Goal: Task Accomplishment & Management: Use online tool/utility

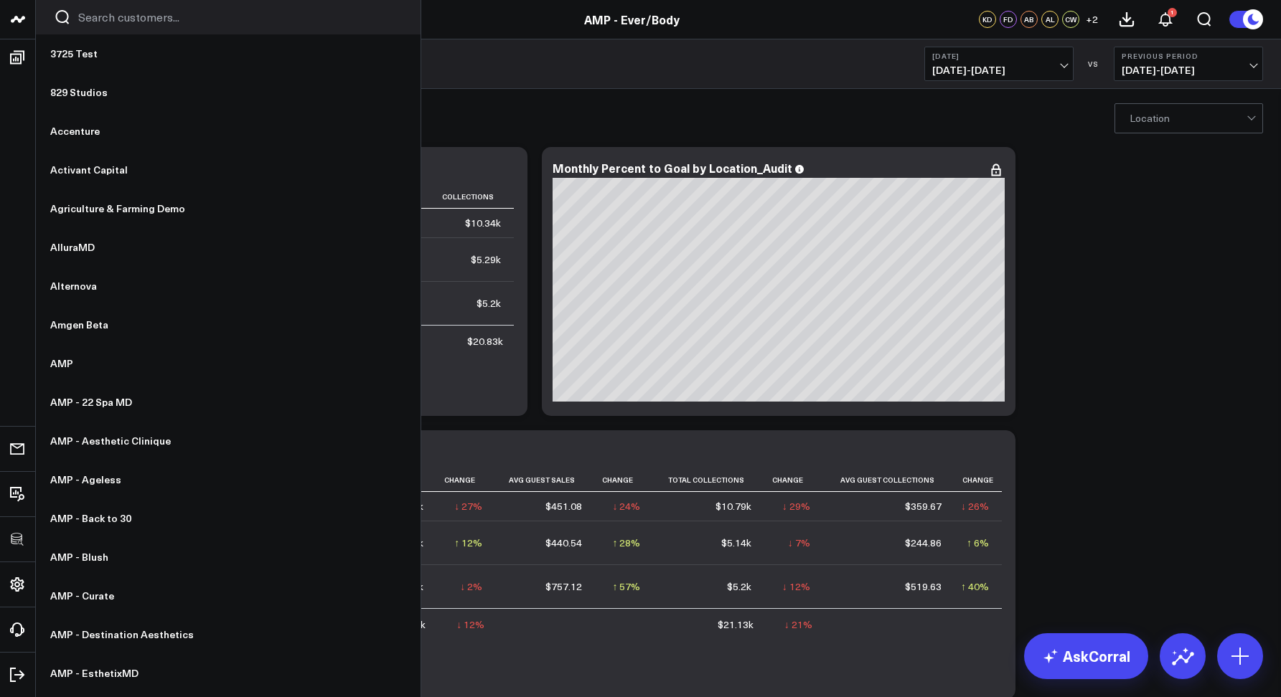
click at [85, 24] on input "Search customers input" at bounding box center [240, 17] width 324 height 16
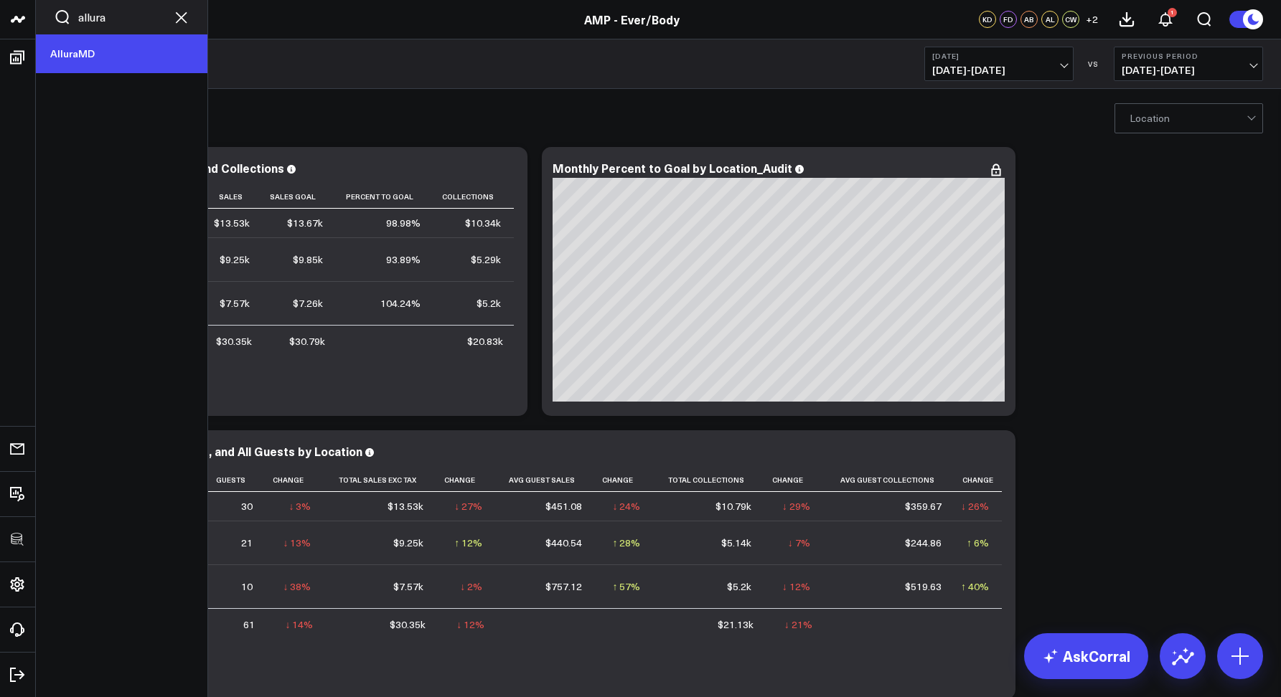
type input "allura"
click at [69, 57] on link "AlluraMD" at bounding box center [121, 53] width 171 height 39
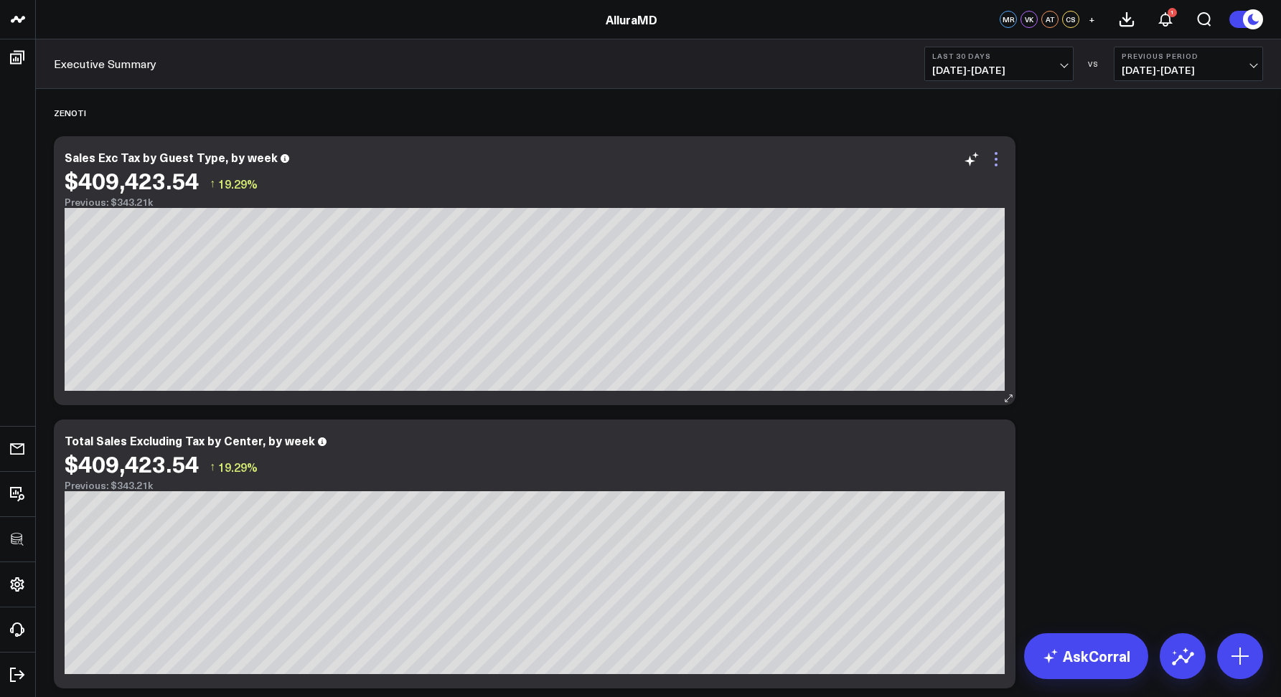
click at [996, 158] on icon at bounding box center [995, 159] width 3 height 3
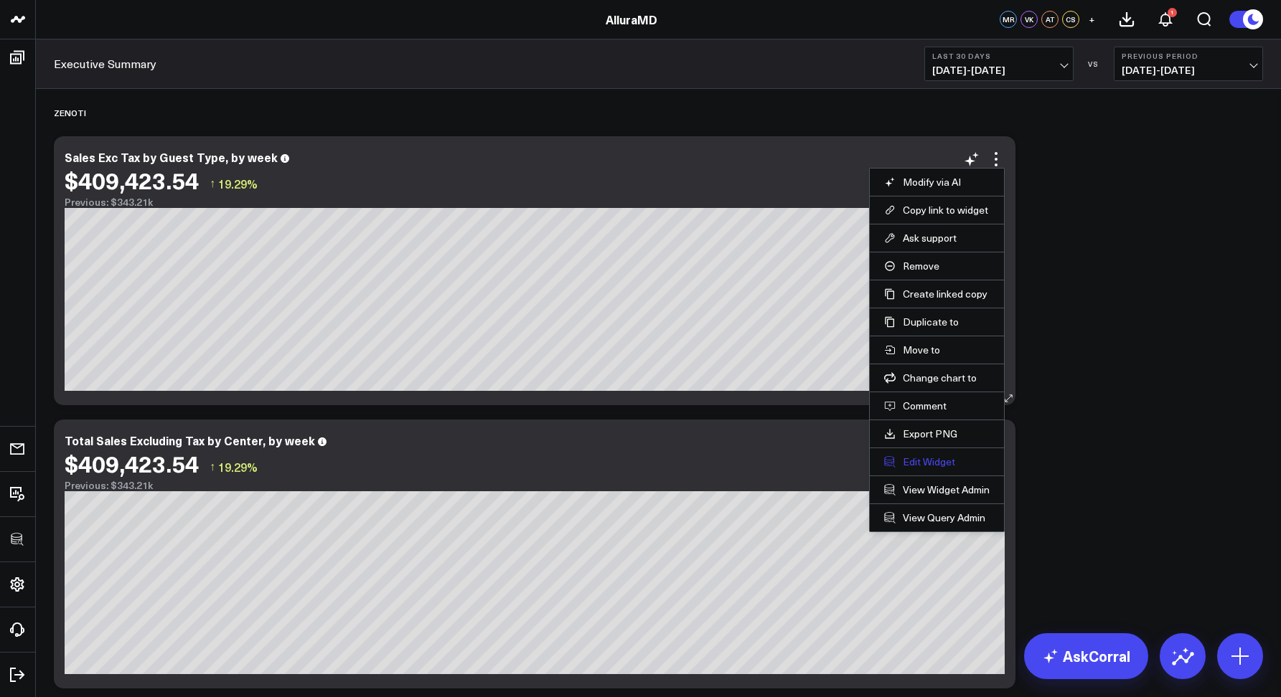
click at [918, 462] on button "Edit Widget" at bounding box center [936, 462] width 105 height 13
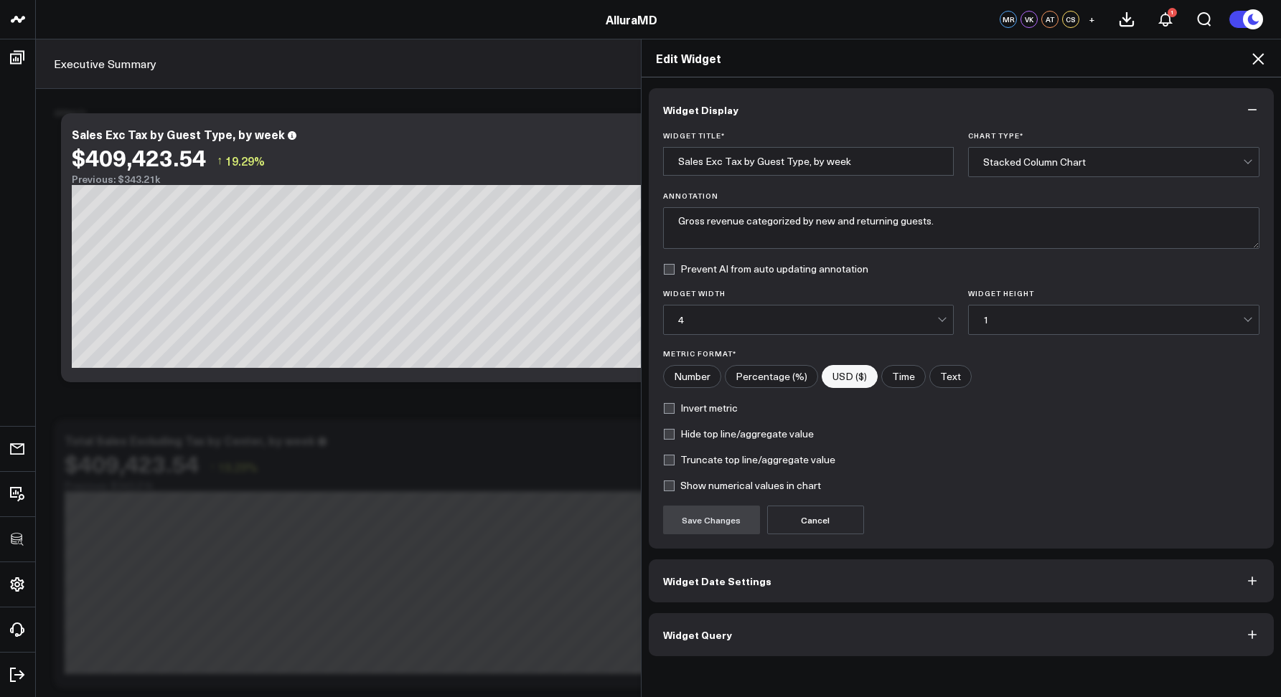
click at [681, 646] on button "Widget Query" at bounding box center [962, 634] width 626 height 43
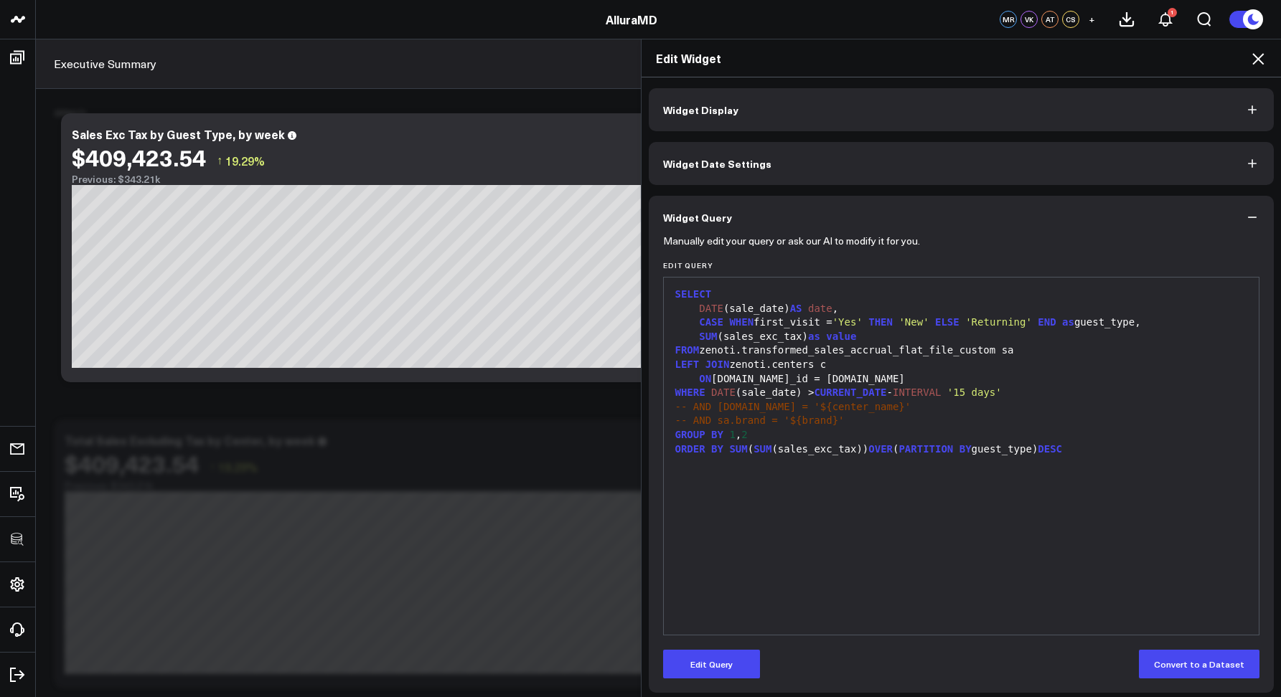
click at [1253, 54] on icon at bounding box center [1257, 58] width 11 height 11
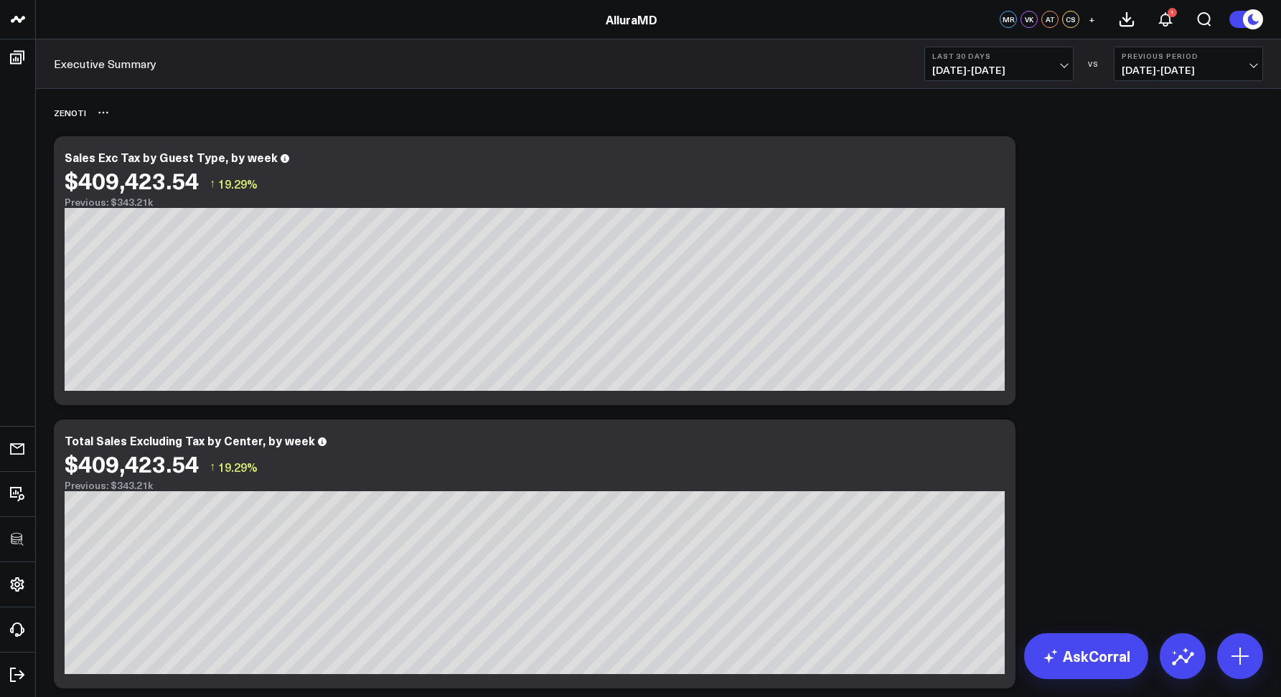
scroll to position [27, 0]
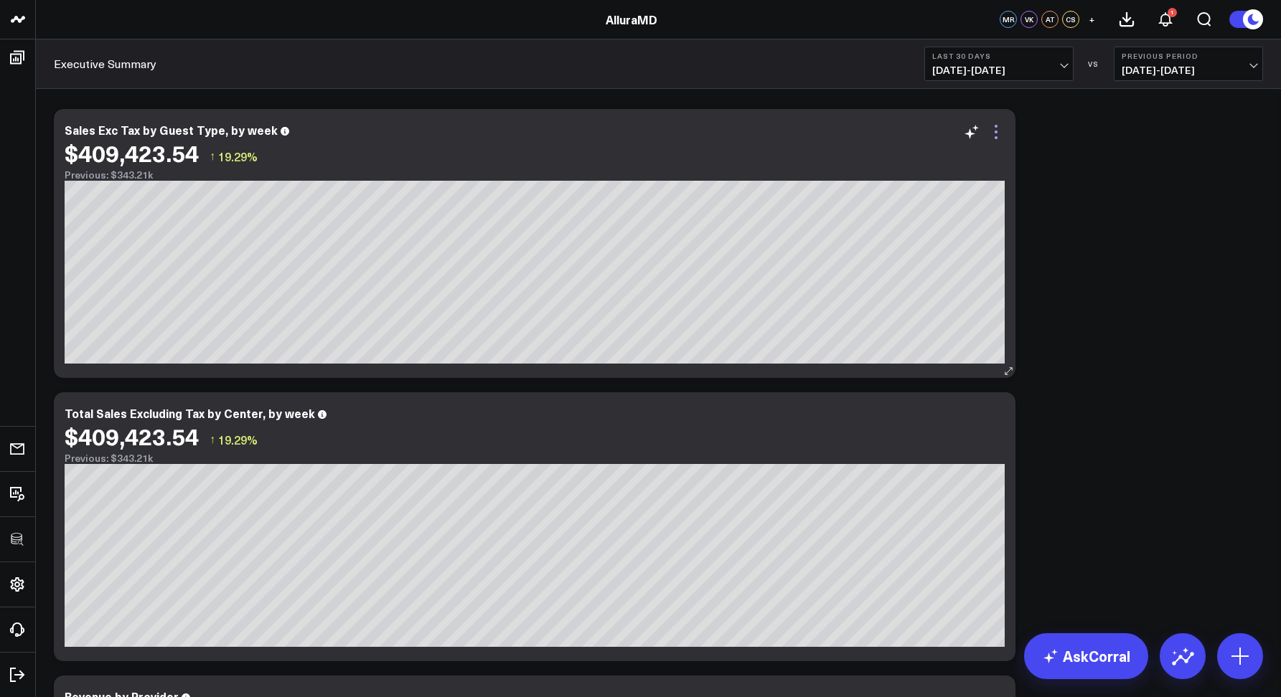
click at [995, 133] on icon at bounding box center [995, 131] width 17 height 17
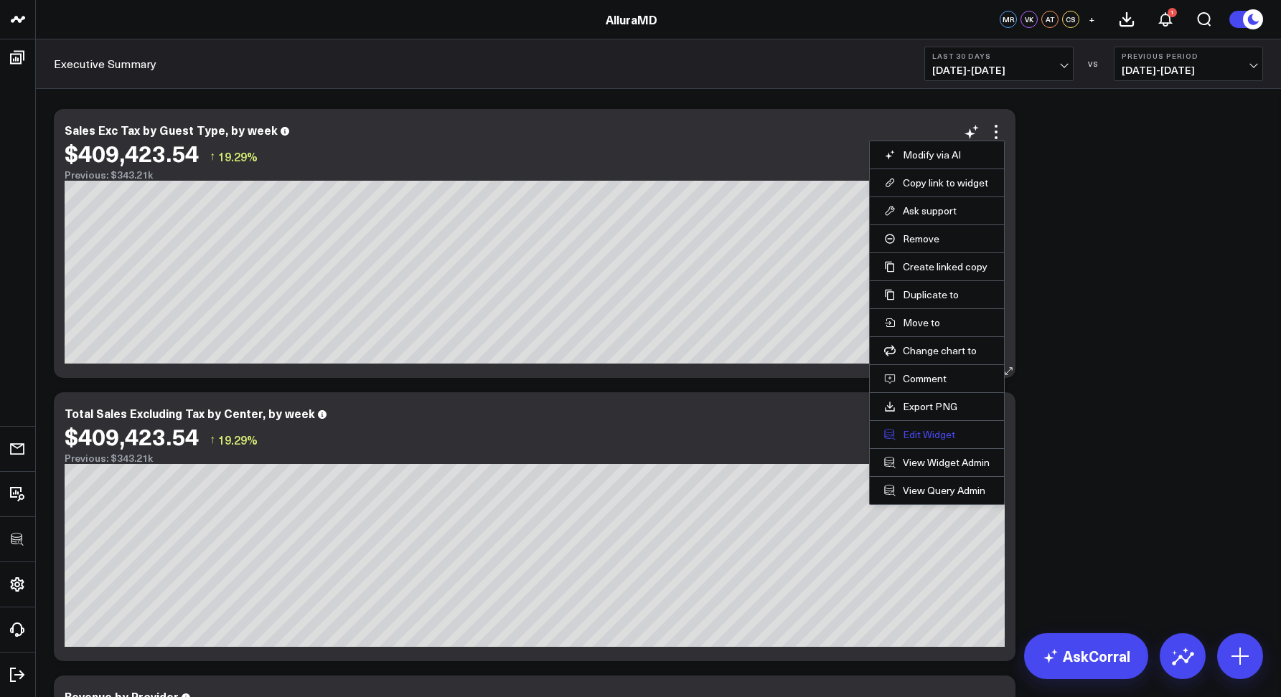
click at [933, 438] on button "Edit Widget" at bounding box center [936, 434] width 105 height 13
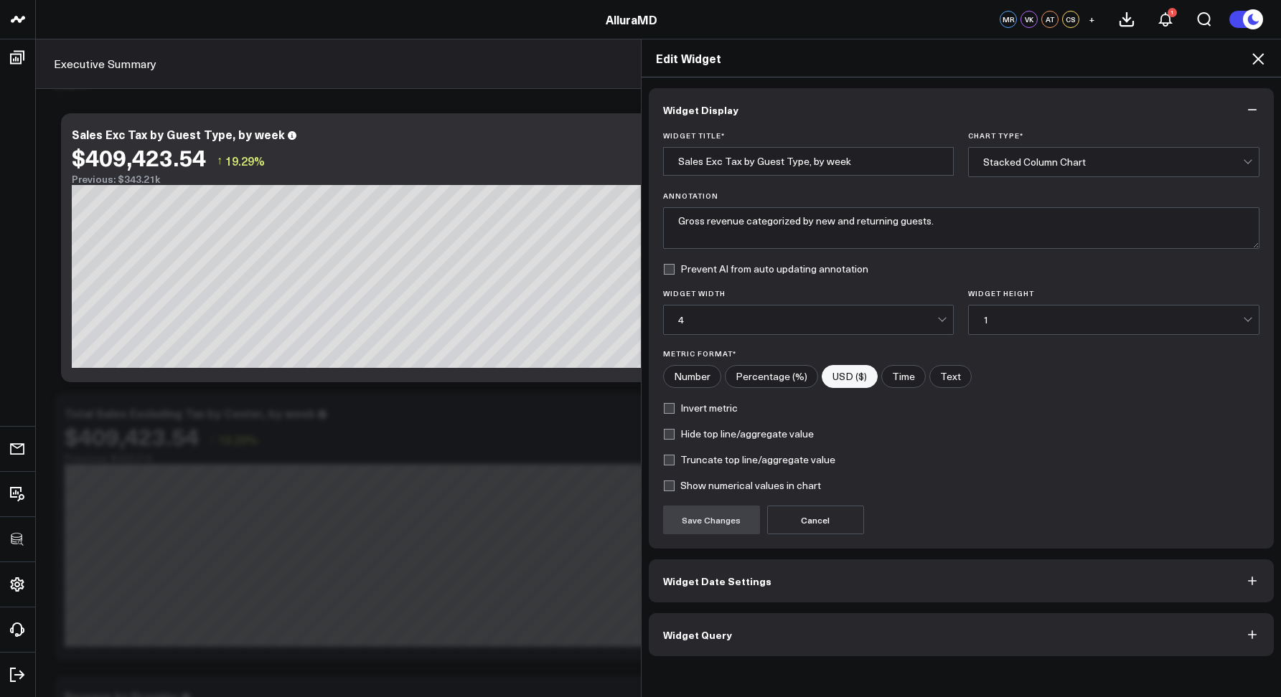
click at [721, 637] on span "Widget Query" at bounding box center [697, 634] width 69 height 11
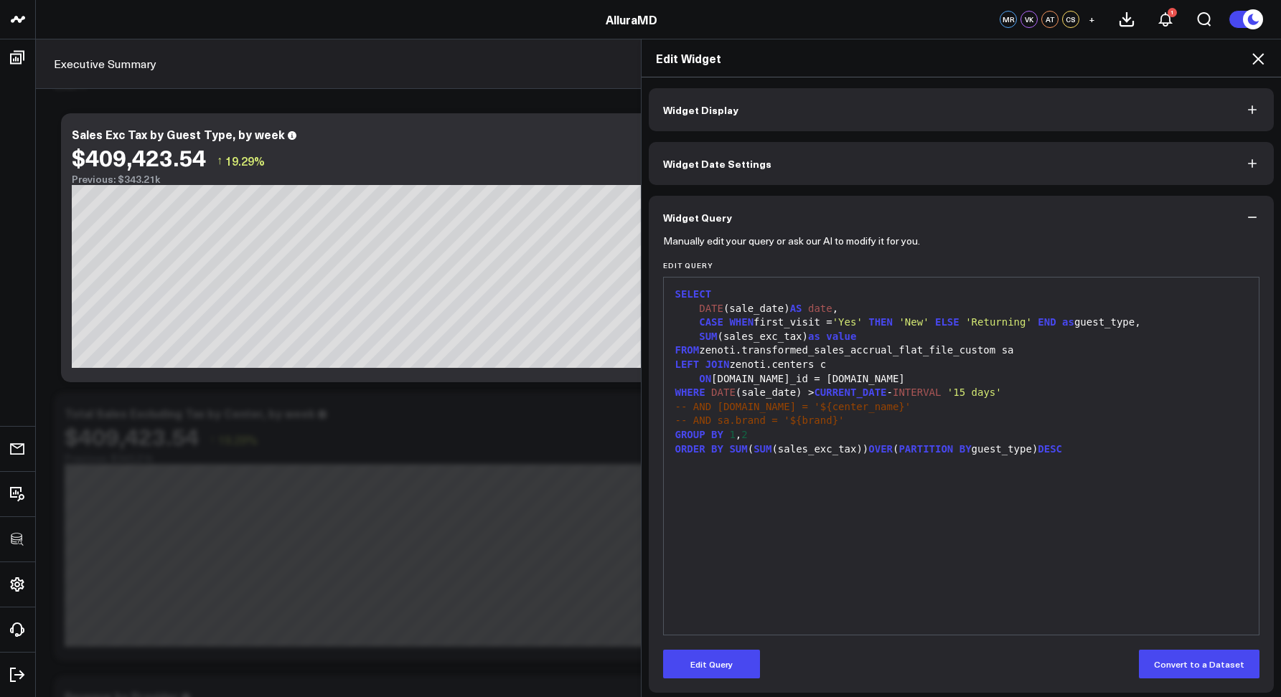
click at [1258, 57] on icon at bounding box center [1257, 58] width 11 height 11
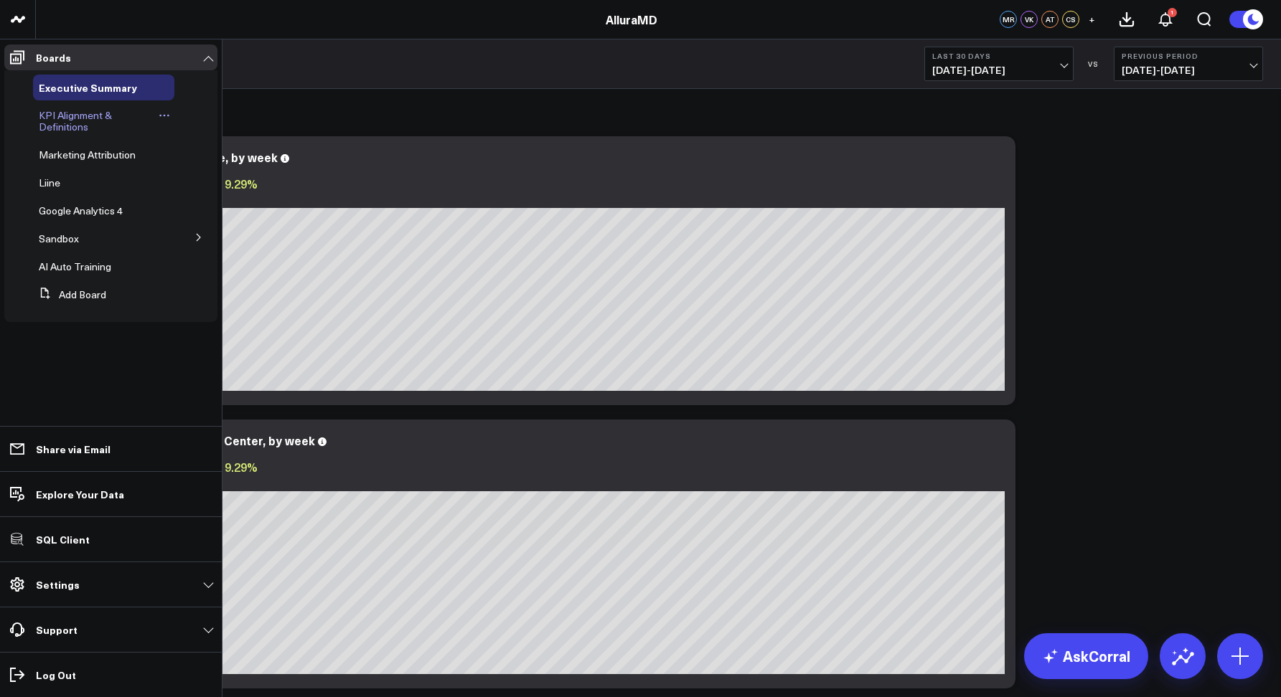
click at [80, 116] on span "KPI Alignment & Definitions" at bounding box center [75, 120] width 73 height 25
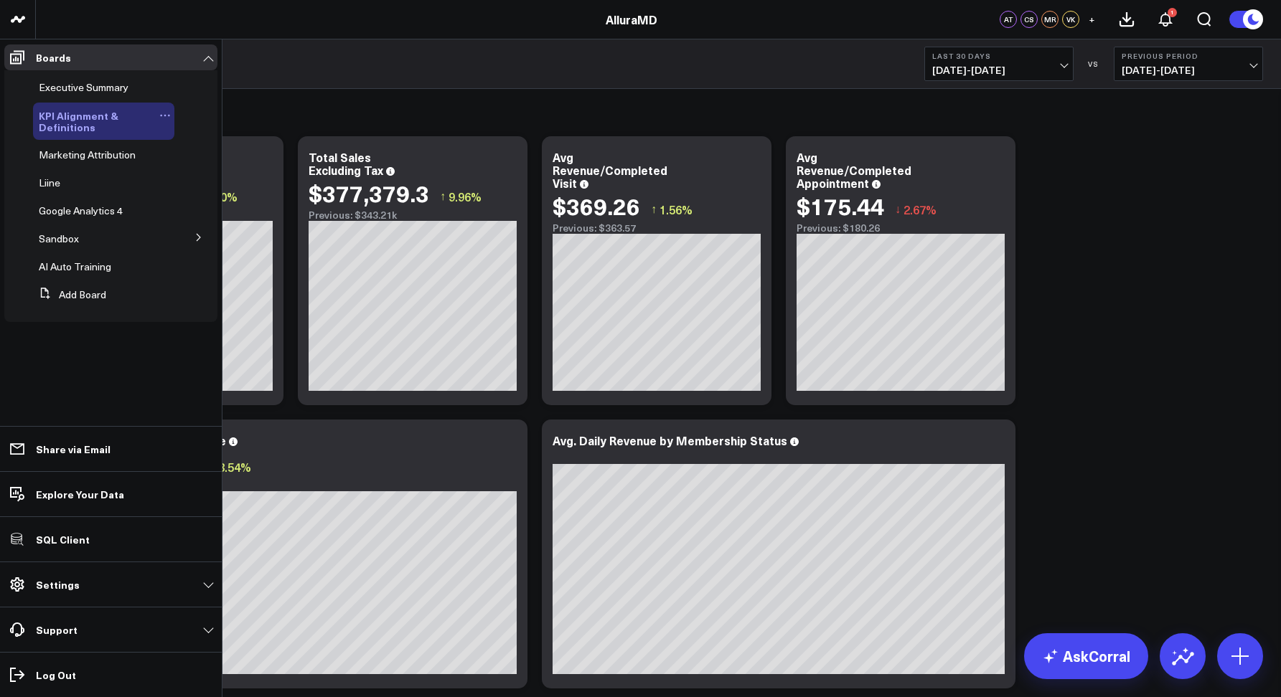
click at [58, 104] on div "KPI Alignment & Definitions" at bounding box center [103, 121] width 141 height 37
click at [60, 95] on div "Executive Summary" at bounding box center [103, 88] width 141 height 26
click at [61, 93] on span "Executive Summary" at bounding box center [84, 87] width 90 height 14
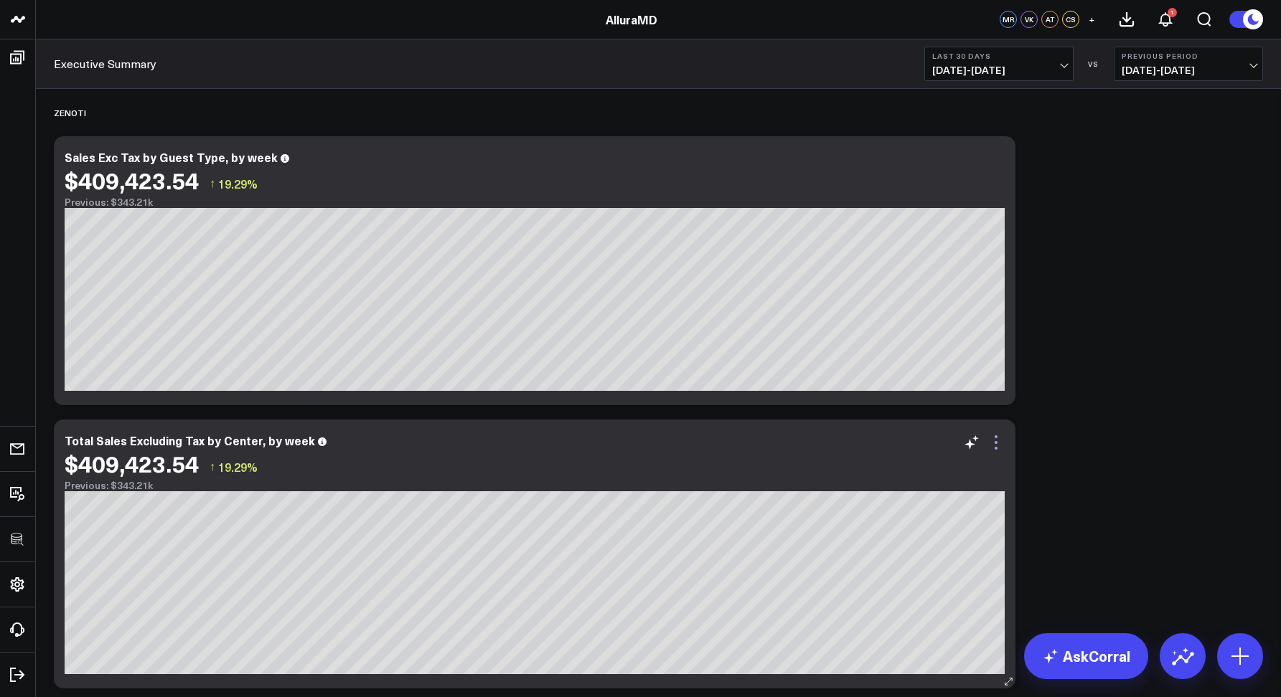
click at [997, 445] on icon at bounding box center [995, 442] width 17 height 17
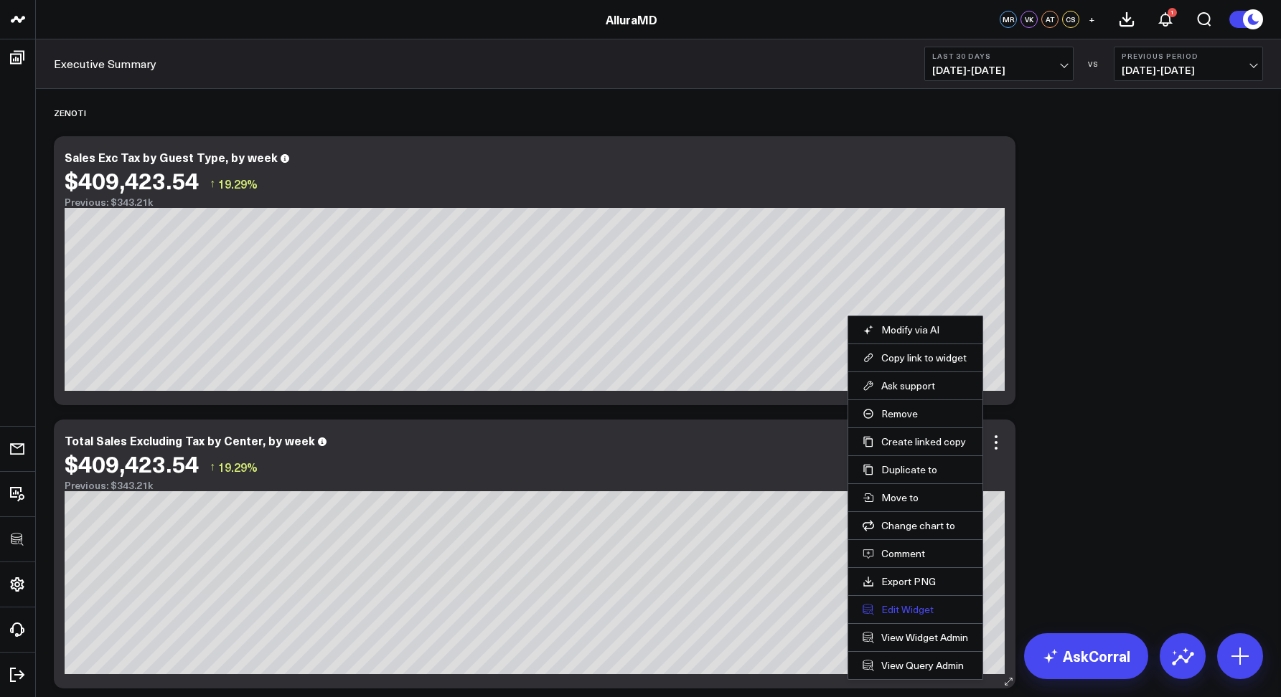
click at [899, 613] on button "Edit Widget" at bounding box center [914, 609] width 105 height 13
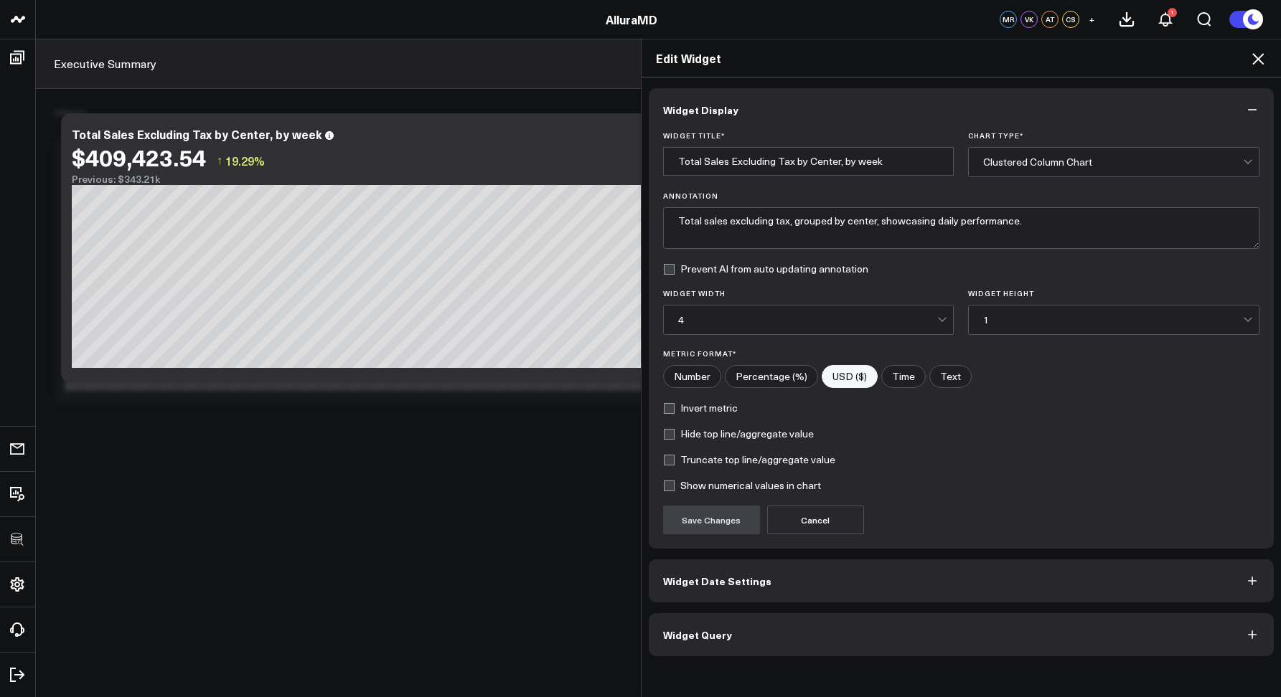
click at [717, 655] on button "Widget Query" at bounding box center [962, 634] width 626 height 43
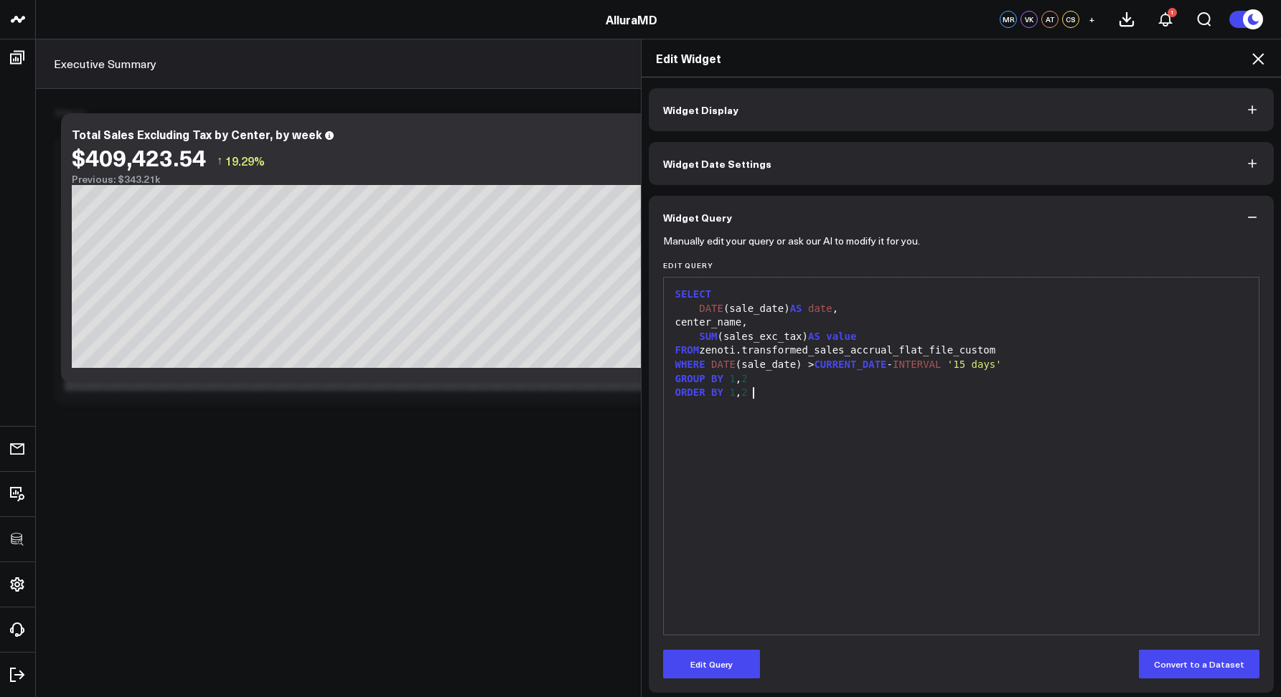
click at [717, 636] on form "Manually edit your query or ask our AI to modify it for you. Edit Query 9 1 2 3…" at bounding box center [961, 459] width 597 height 440
click at [1261, 53] on icon at bounding box center [1257, 58] width 17 height 17
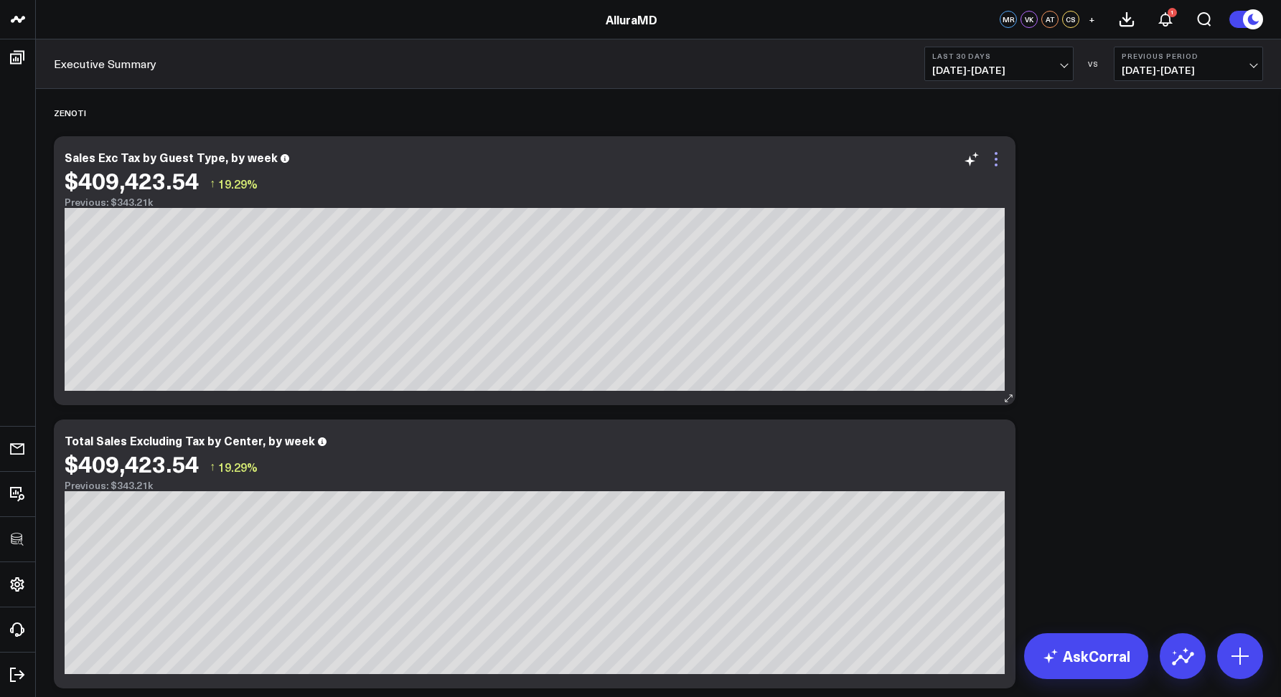
click at [999, 166] on icon at bounding box center [995, 159] width 17 height 17
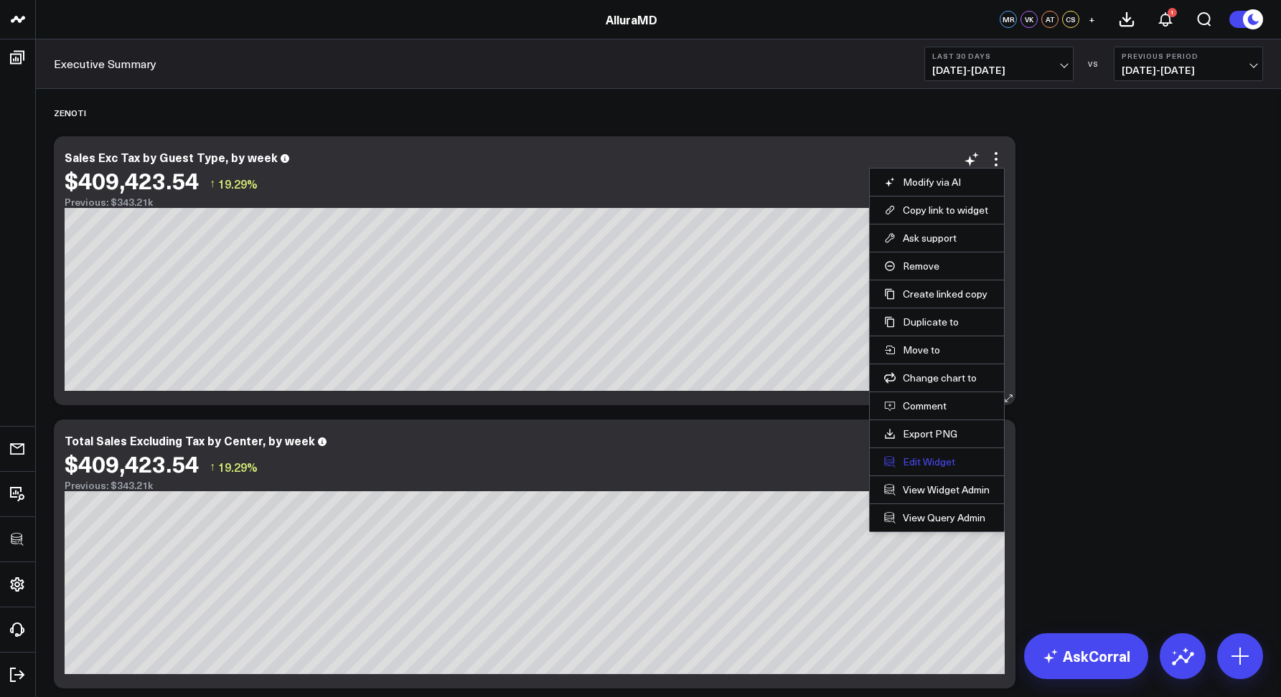
click at [920, 466] on button "Edit Widget" at bounding box center [936, 462] width 105 height 13
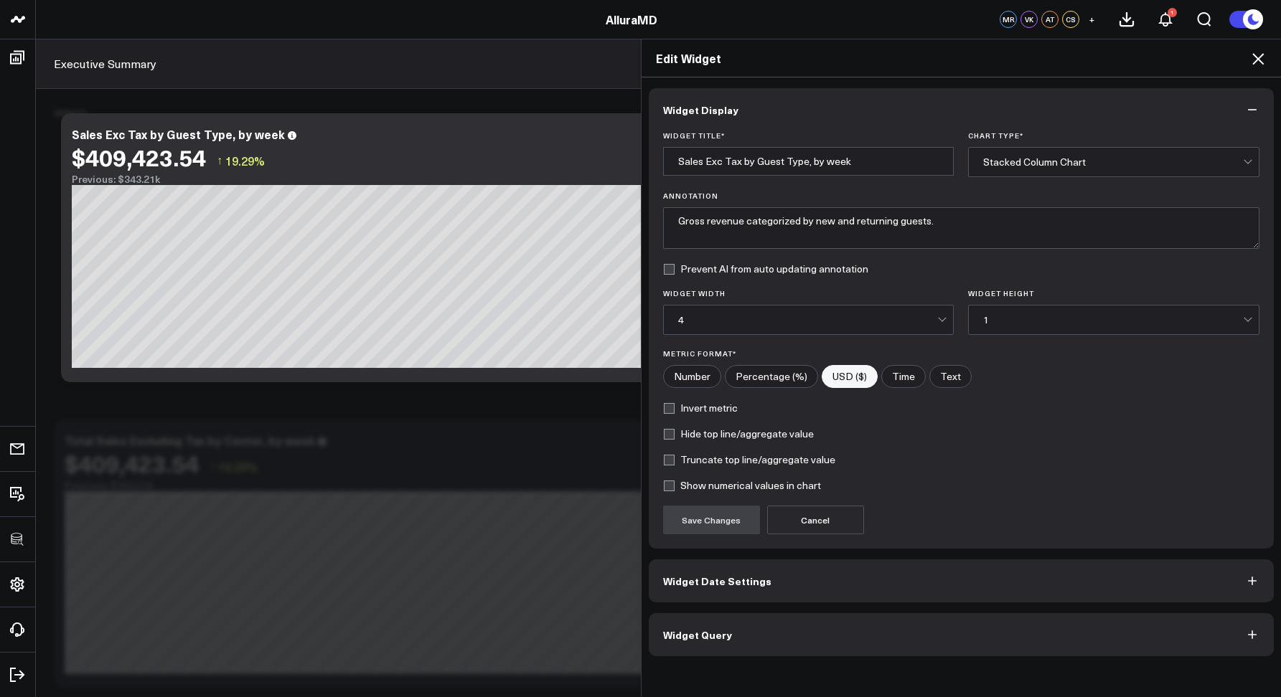
click at [681, 638] on span "Widget Query" at bounding box center [697, 634] width 69 height 11
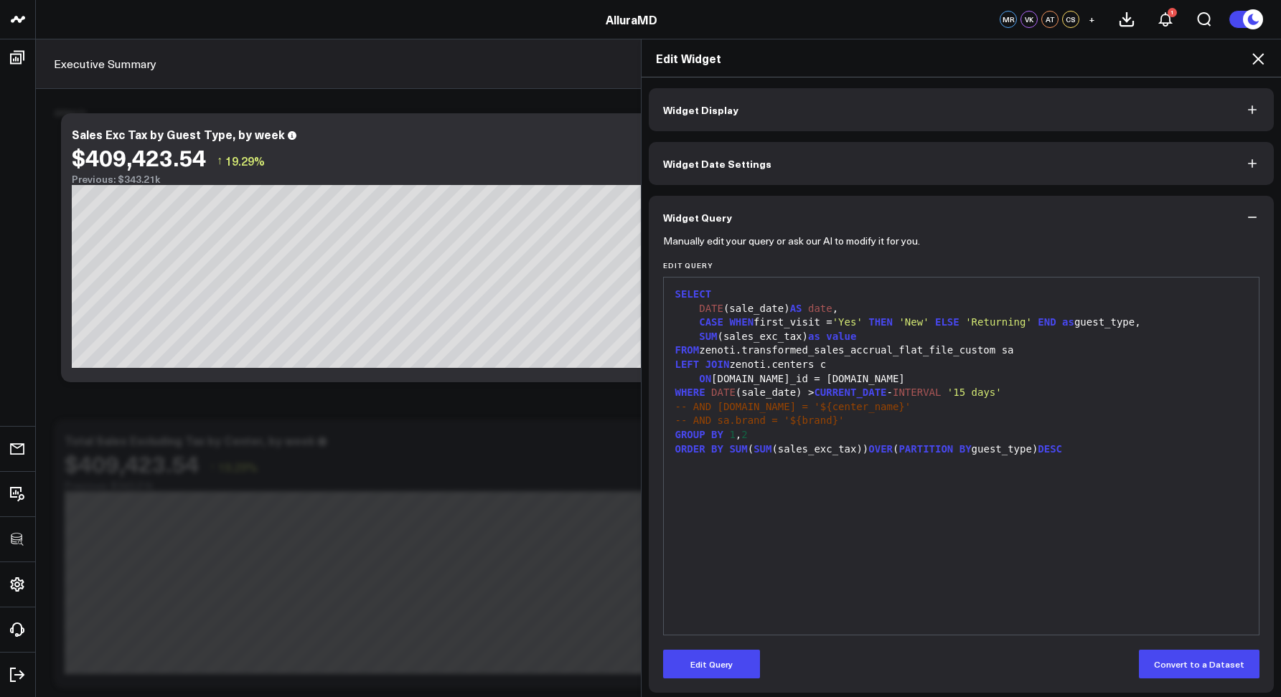
click at [1261, 58] on icon at bounding box center [1257, 58] width 17 height 17
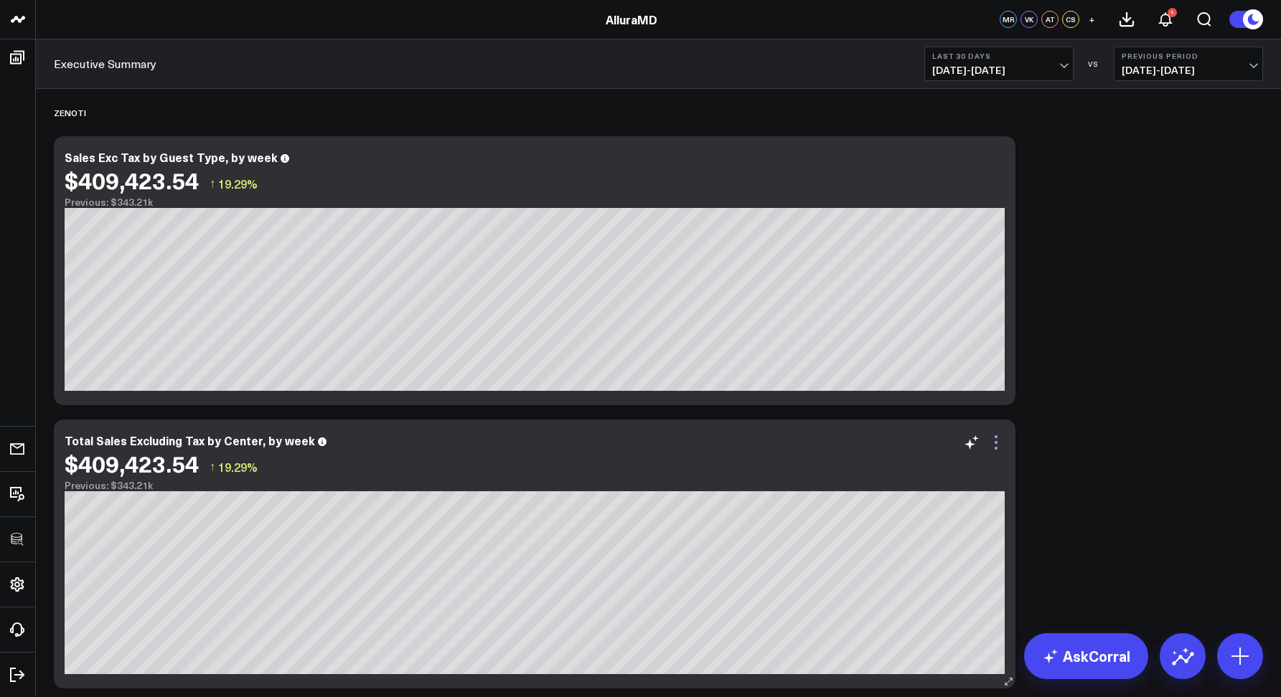
click at [1000, 444] on icon at bounding box center [995, 442] width 17 height 17
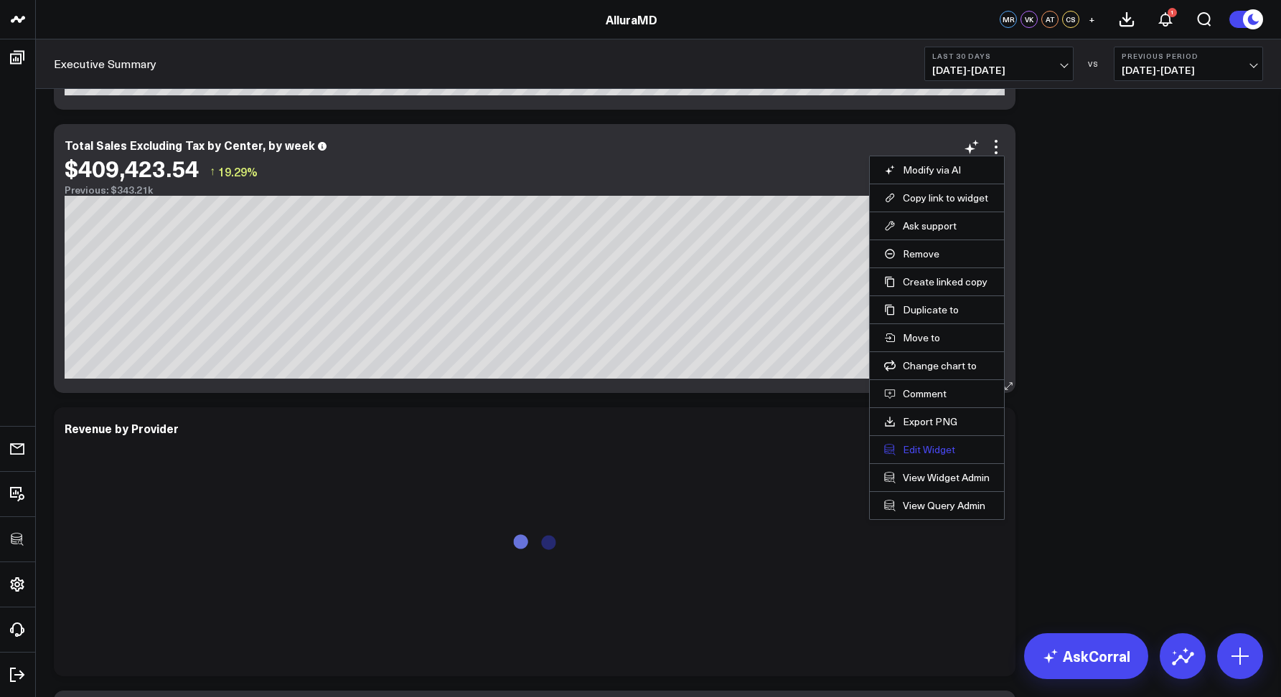
scroll to position [306, 0]
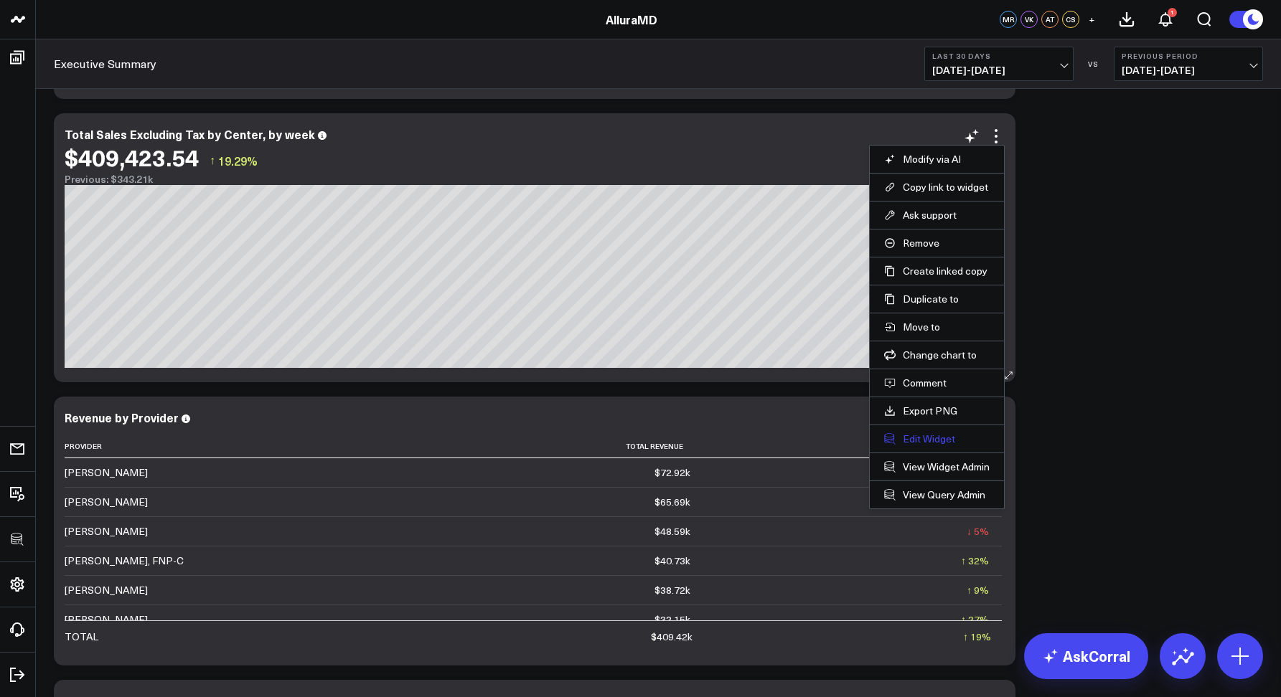
click at [921, 441] on button "Edit Widget" at bounding box center [936, 439] width 105 height 13
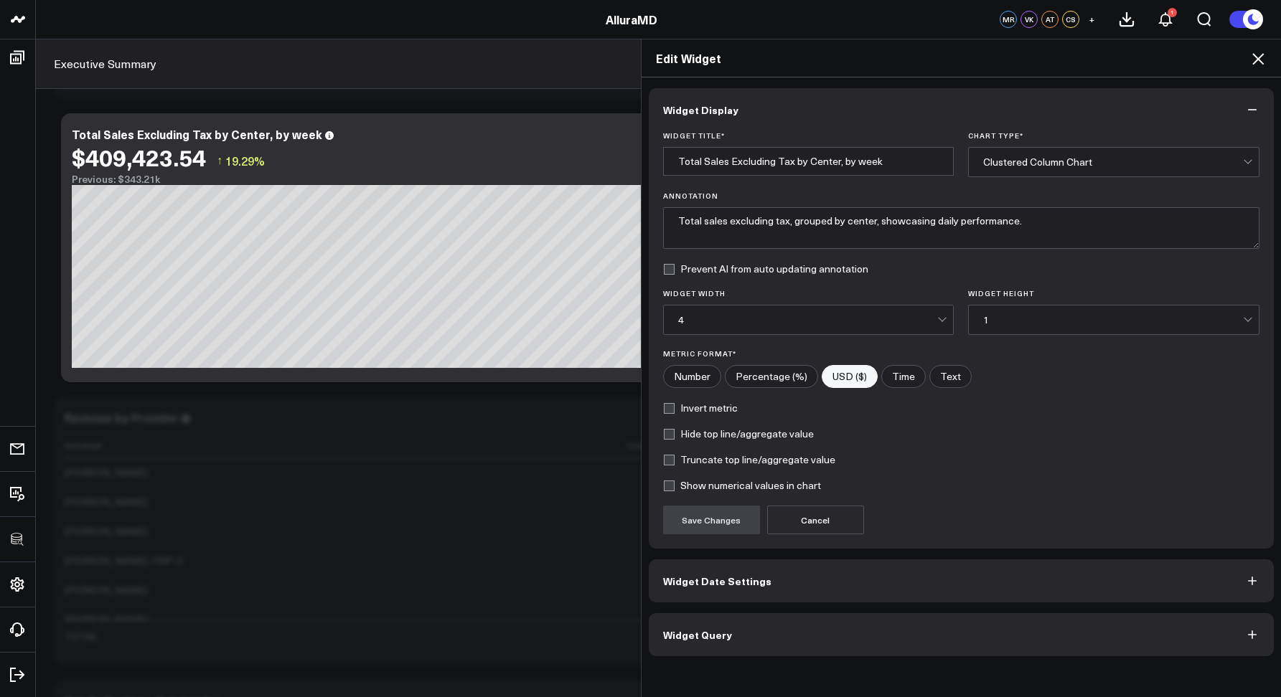
click at [808, 634] on button "Widget Query" at bounding box center [962, 634] width 626 height 43
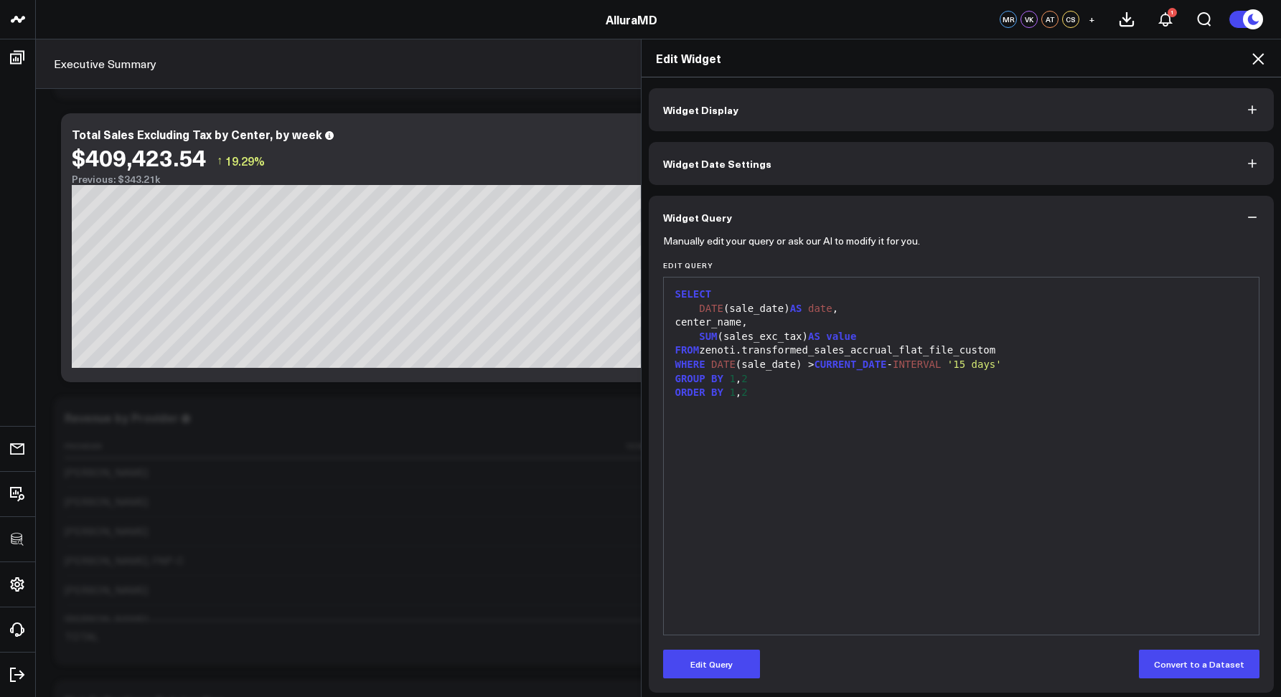
click at [1247, 62] on h2 "Edit Widget" at bounding box center [961, 58] width 611 height 16
click at [1258, 57] on icon at bounding box center [1257, 58] width 17 height 17
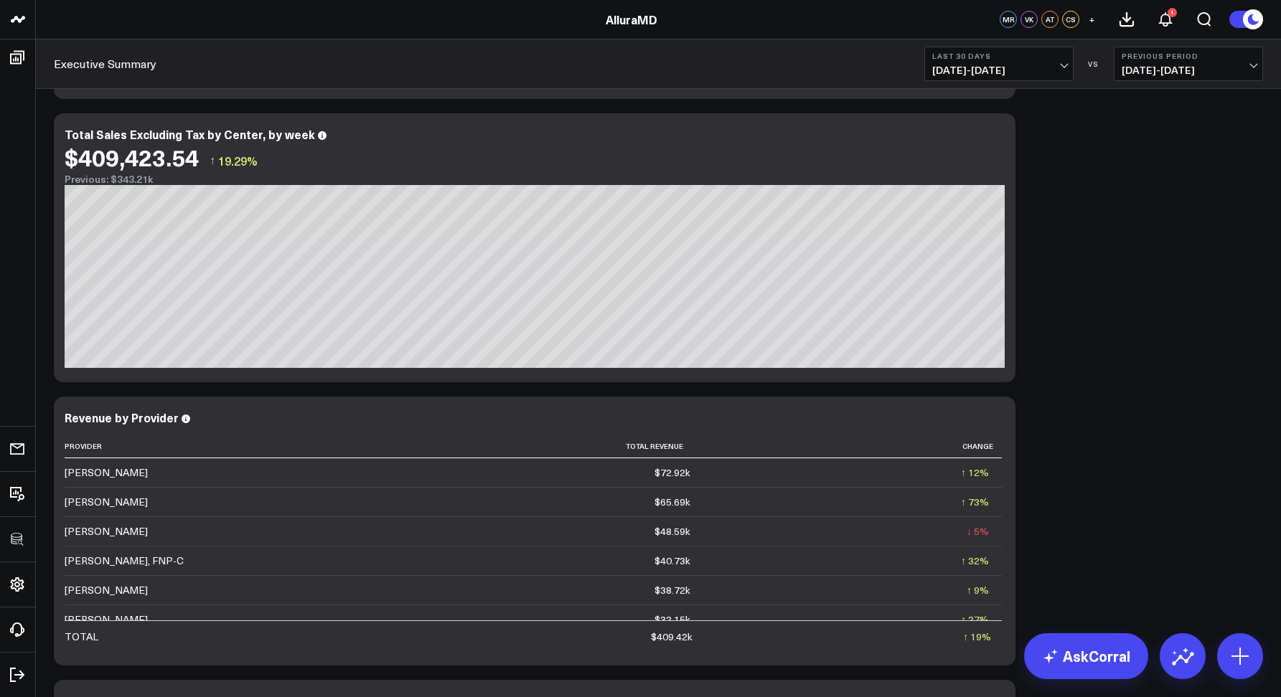
click at [1035, 54] on b "Last 30 Days" at bounding box center [998, 56] width 133 height 9
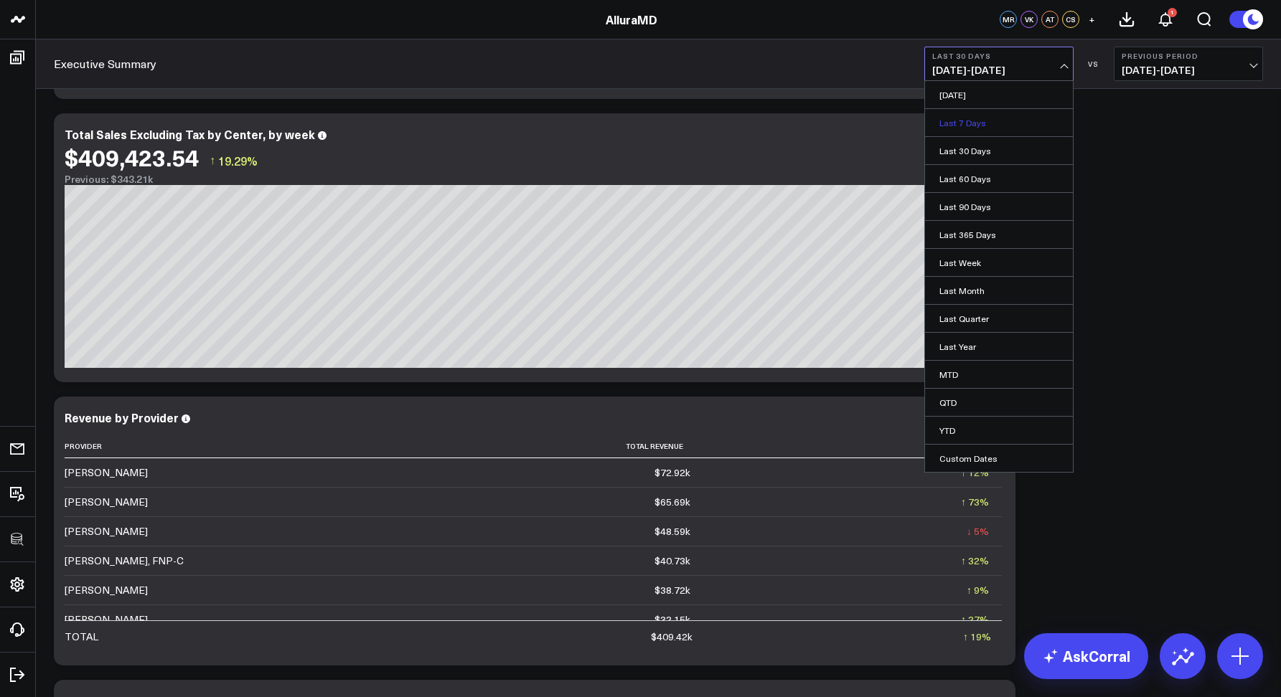
click at [951, 125] on link "Last 7 Days" at bounding box center [999, 122] width 148 height 27
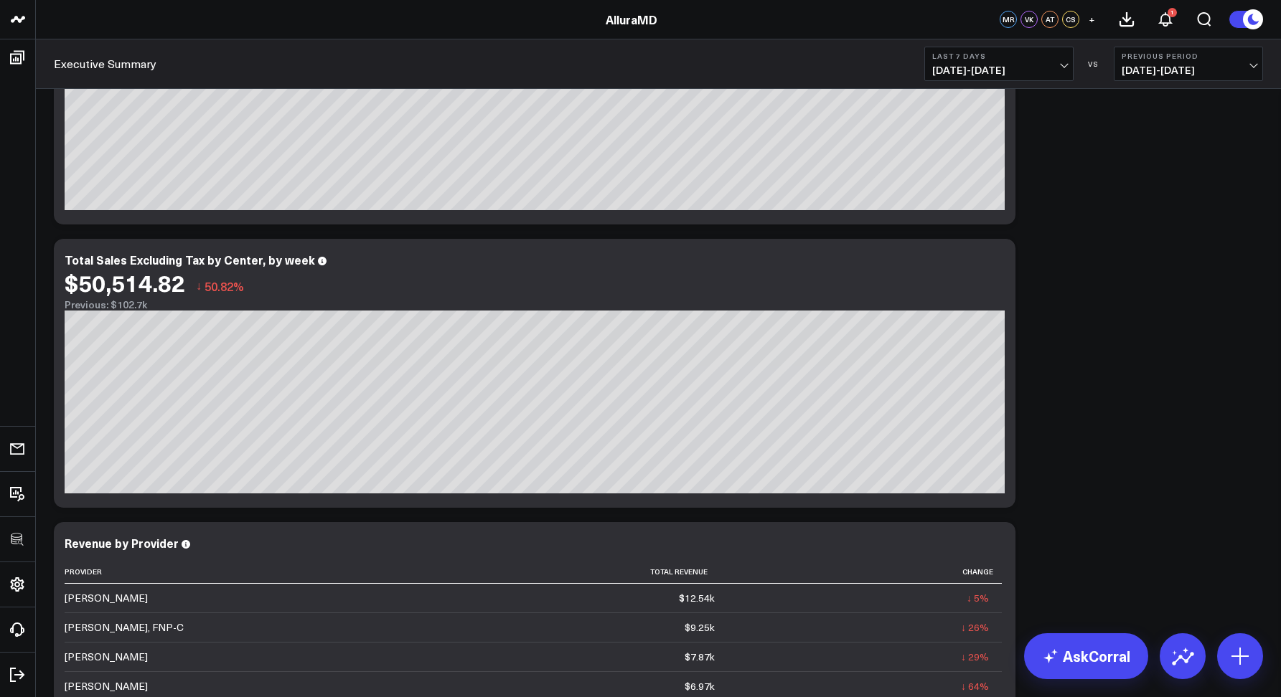
scroll to position [179, 0]
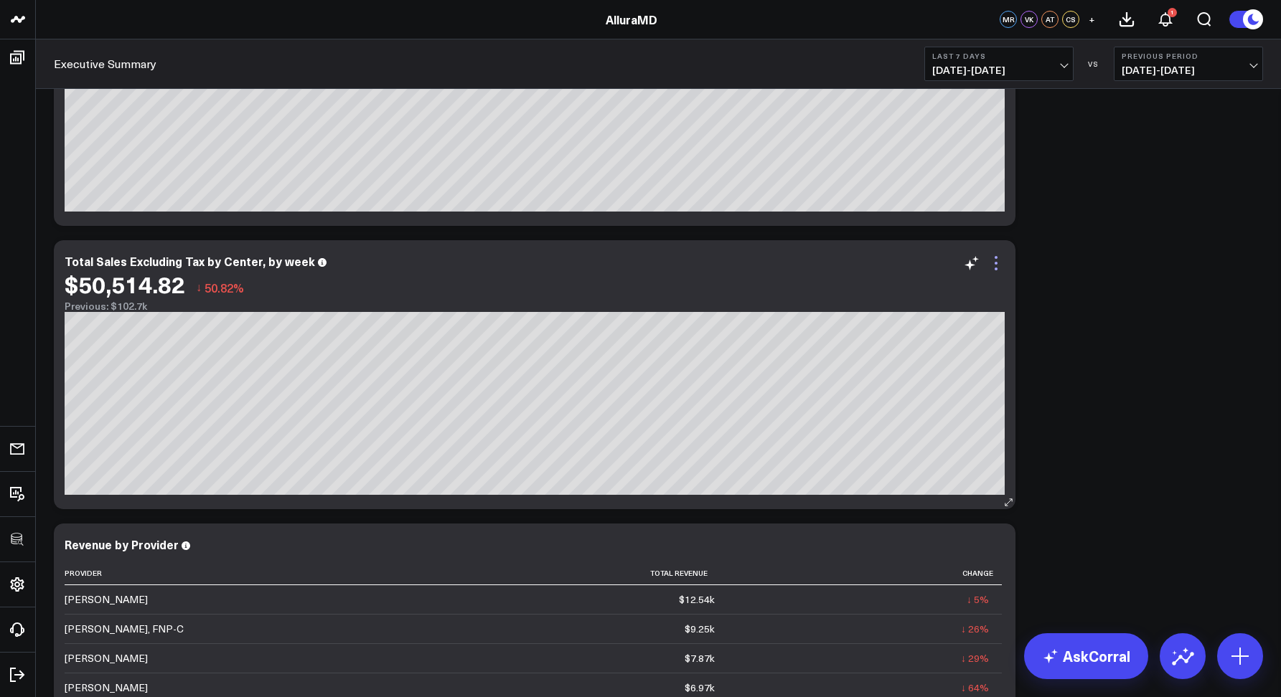
click at [994, 263] on icon at bounding box center [995, 263] width 17 height 17
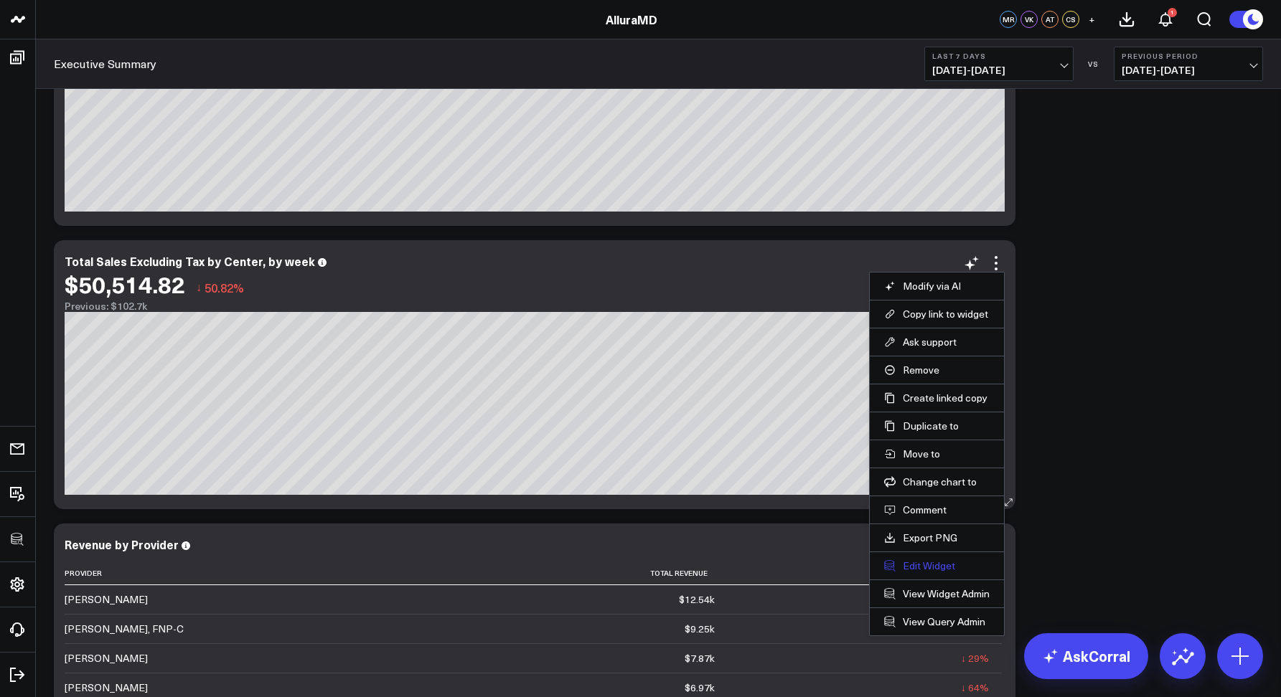
click at [937, 565] on button "Edit Widget" at bounding box center [936, 566] width 105 height 13
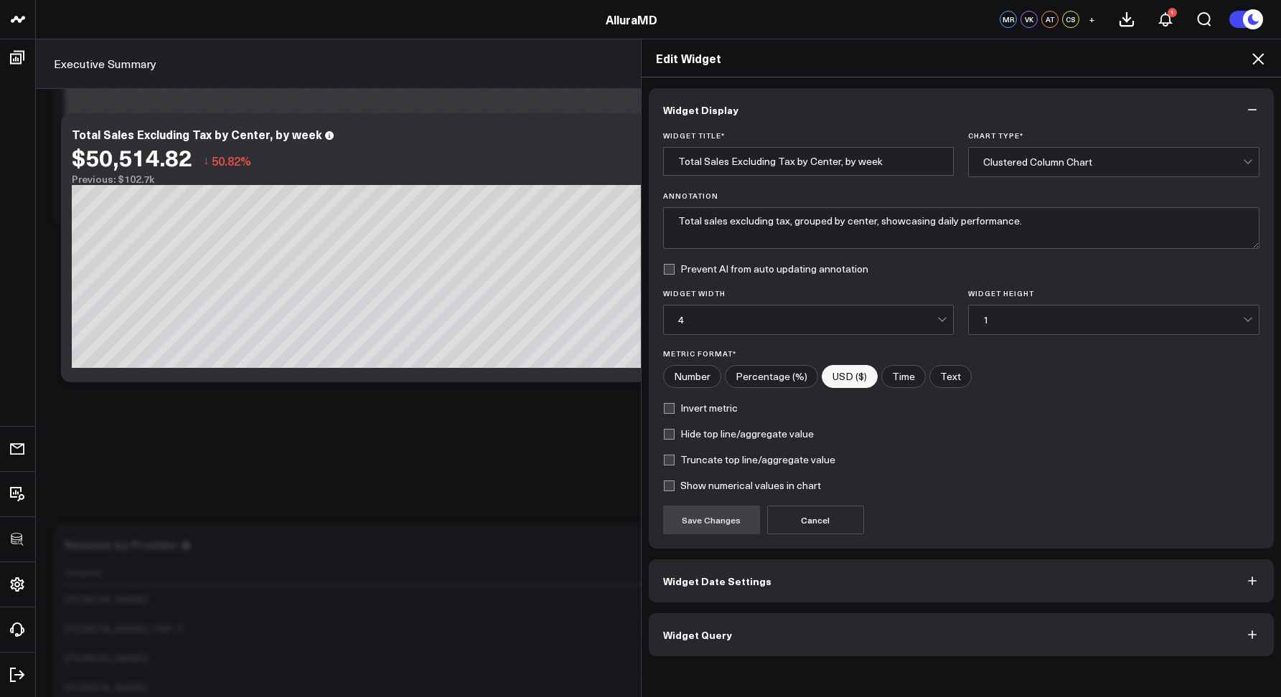
click at [776, 609] on div "Widget Display Widget Title * Total Sales Excluding Tax by Center, by week Char…" at bounding box center [962, 372] width 626 height 568
click at [763, 622] on button "Widget Query" at bounding box center [962, 634] width 626 height 43
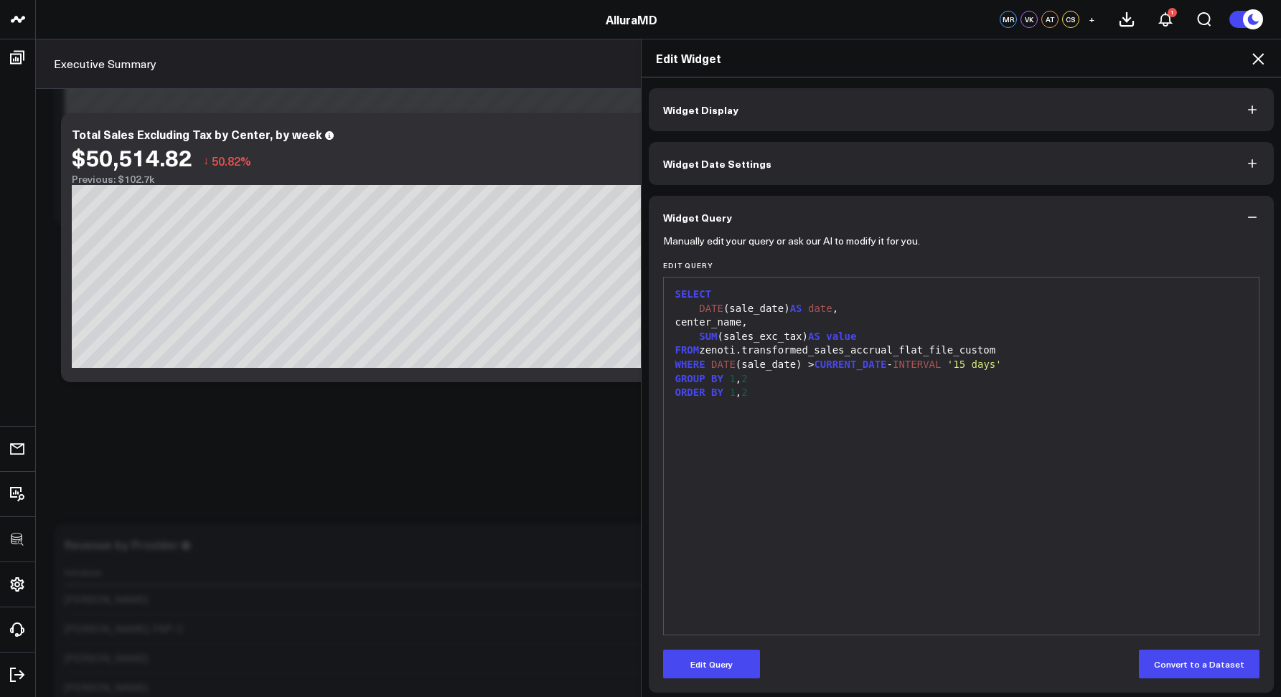
click at [1252, 61] on icon at bounding box center [1257, 58] width 17 height 17
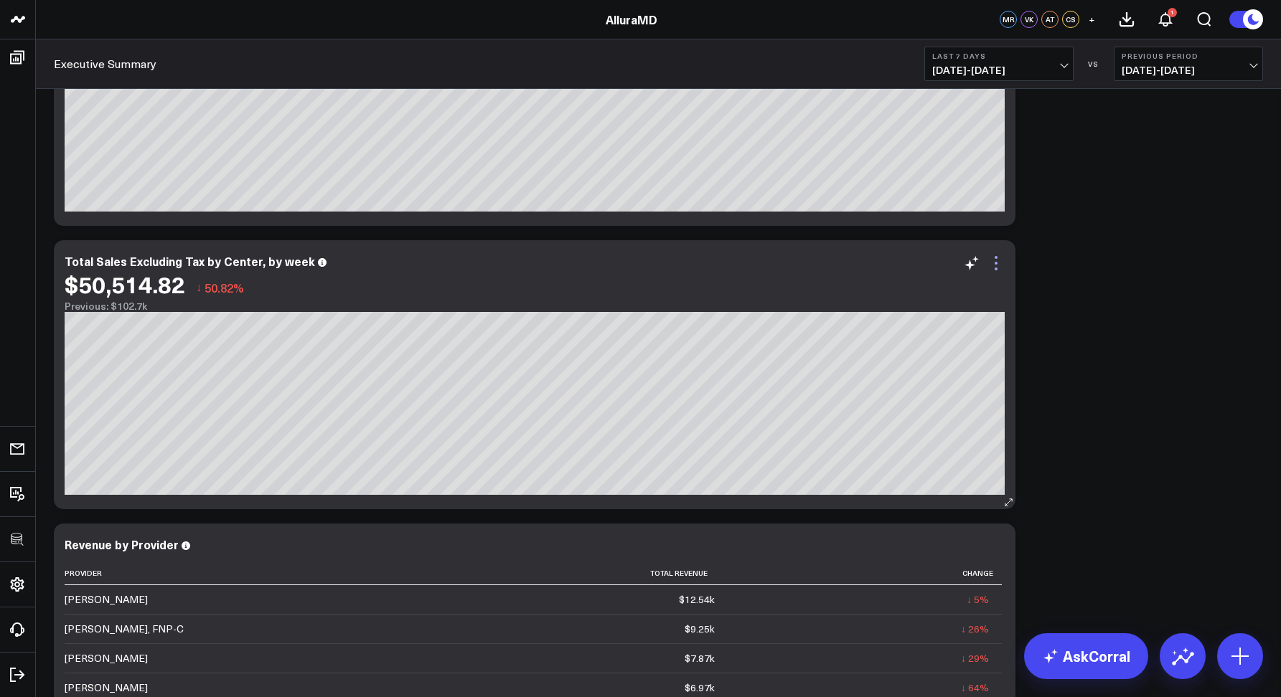
click at [998, 269] on icon at bounding box center [995, 263] width 17 height 17
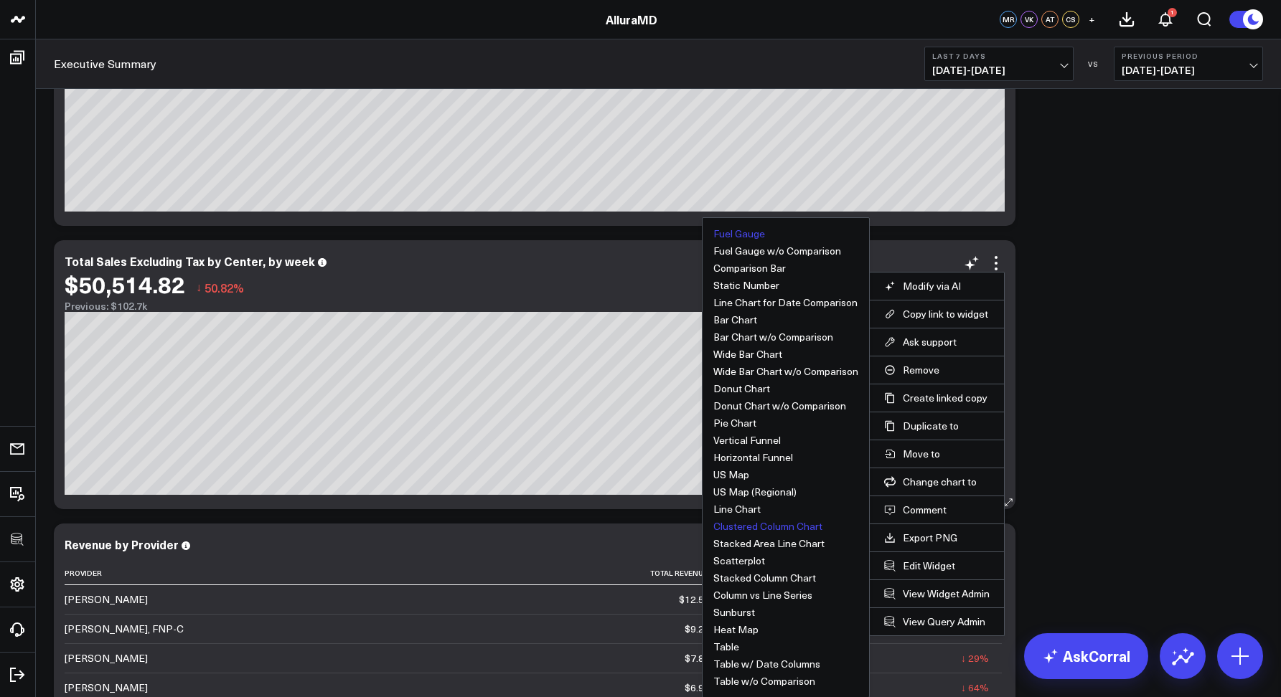
click at [738, 235] on button "Fuel Gauge" at bounding box center [739, 234] width 52 height 10
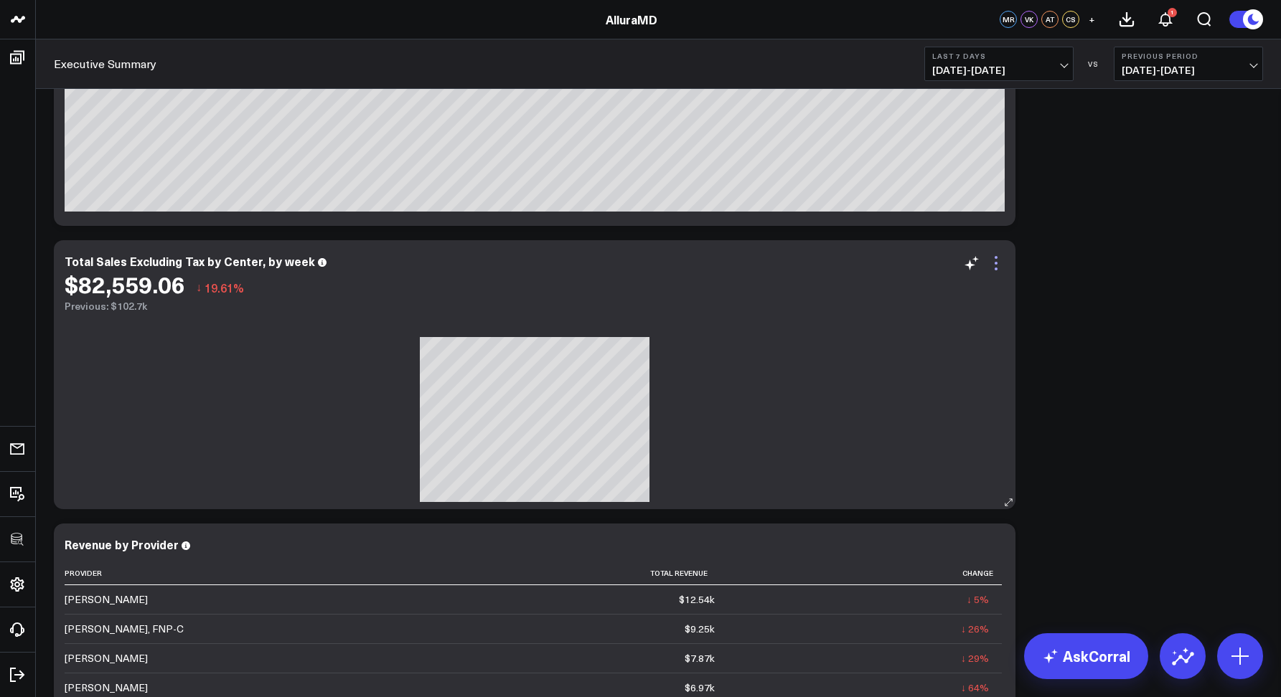
click at [998, 264] on icon at bounding box center [995, 263] width 17 height 17
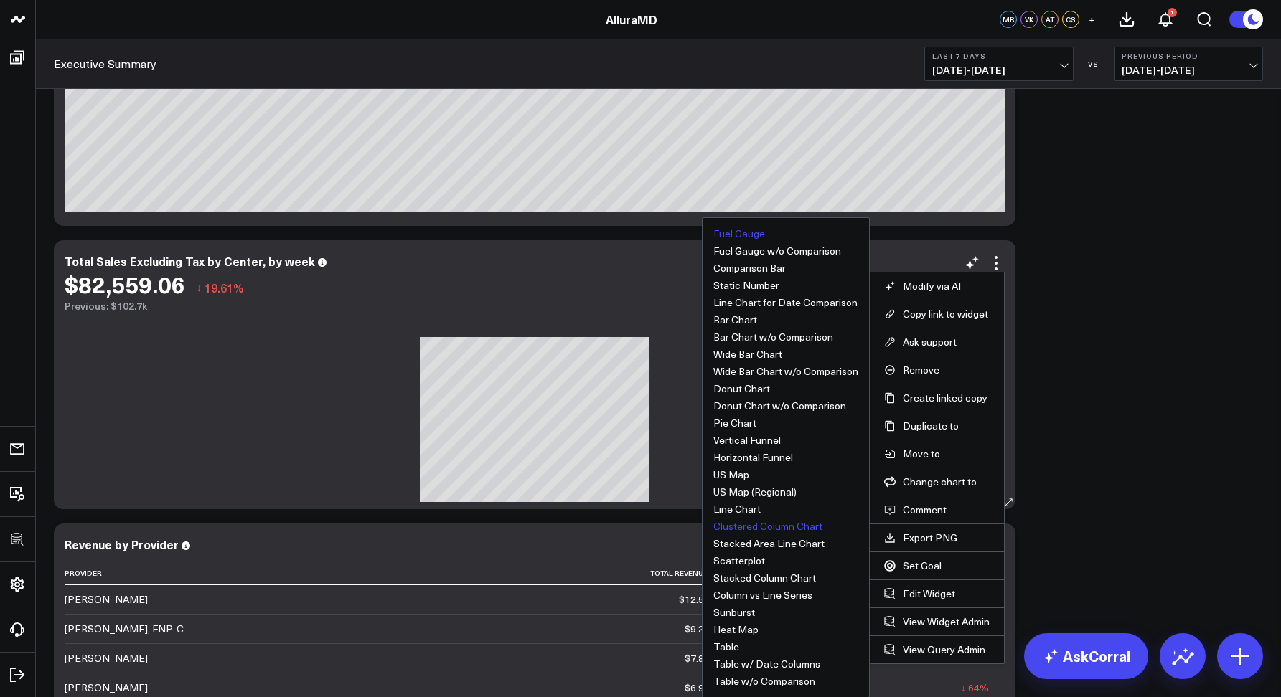
click at [778, 524] on button "Clustered Column Chart" at bounding box center [767, 527] width 109 height 10
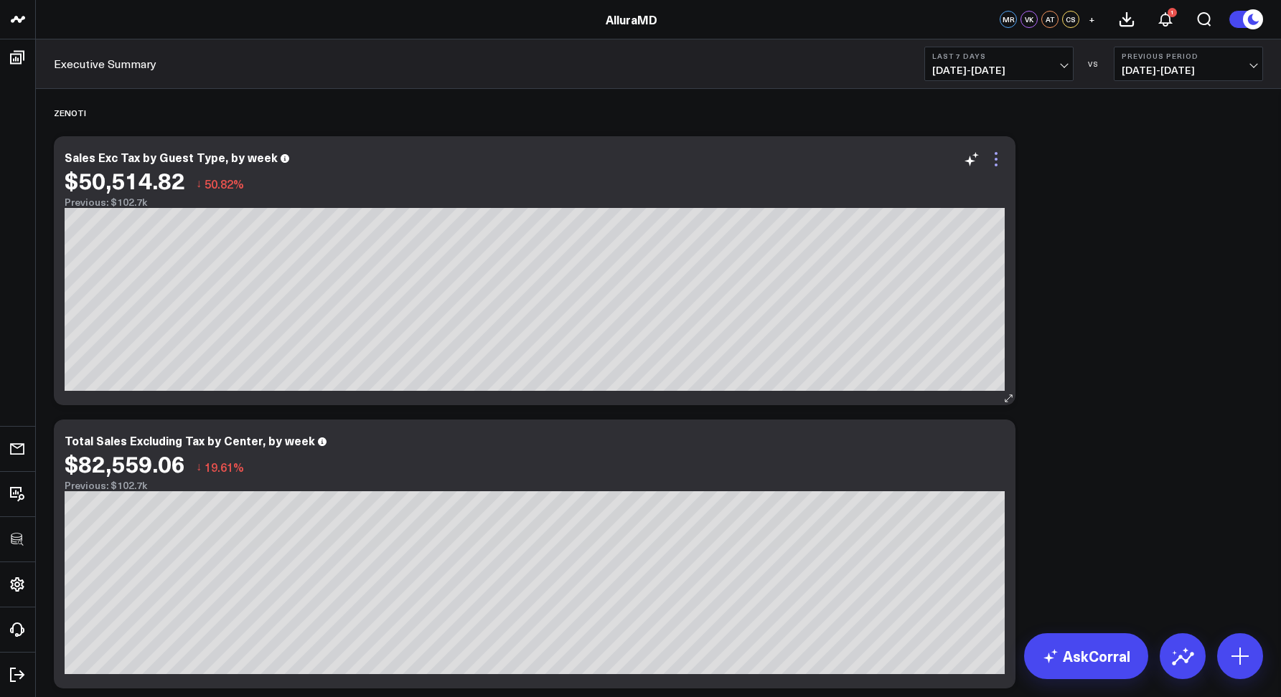
click at [993, 163] on icon at bounding box center [995, 159] width 17 height 17
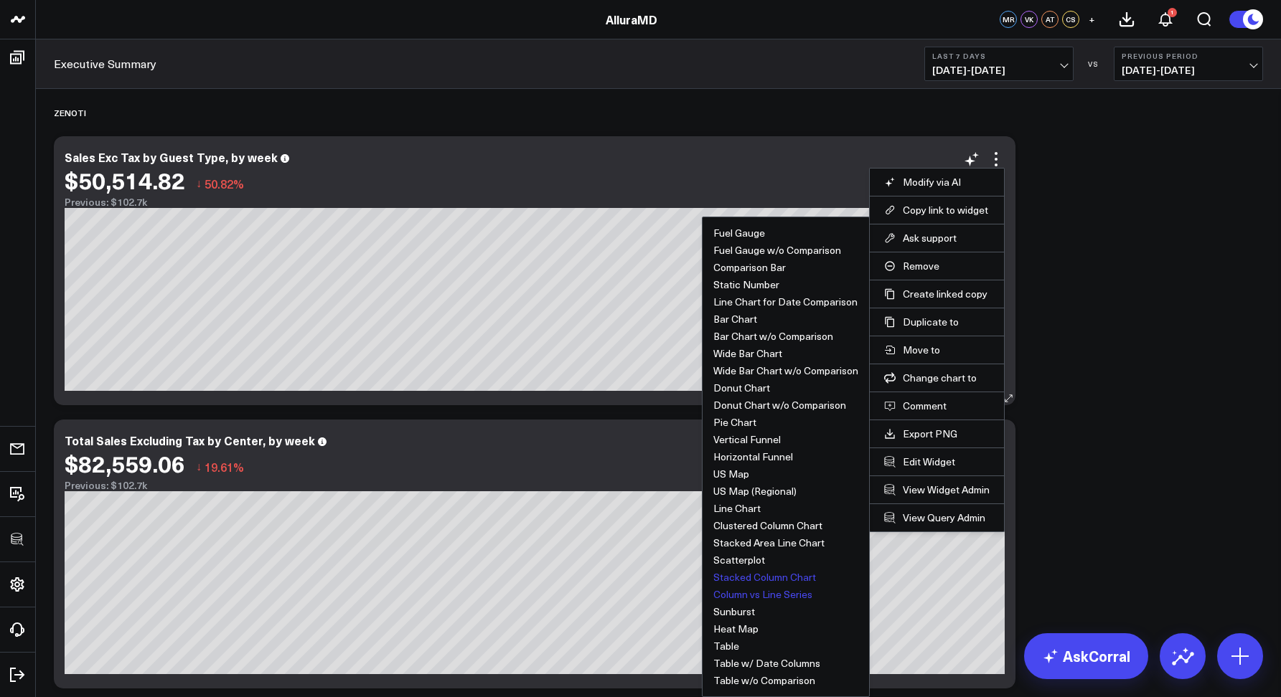
click at [771, 592] on button "Column vs Line Series" at bounding box center [762, 595] width 99 height 10
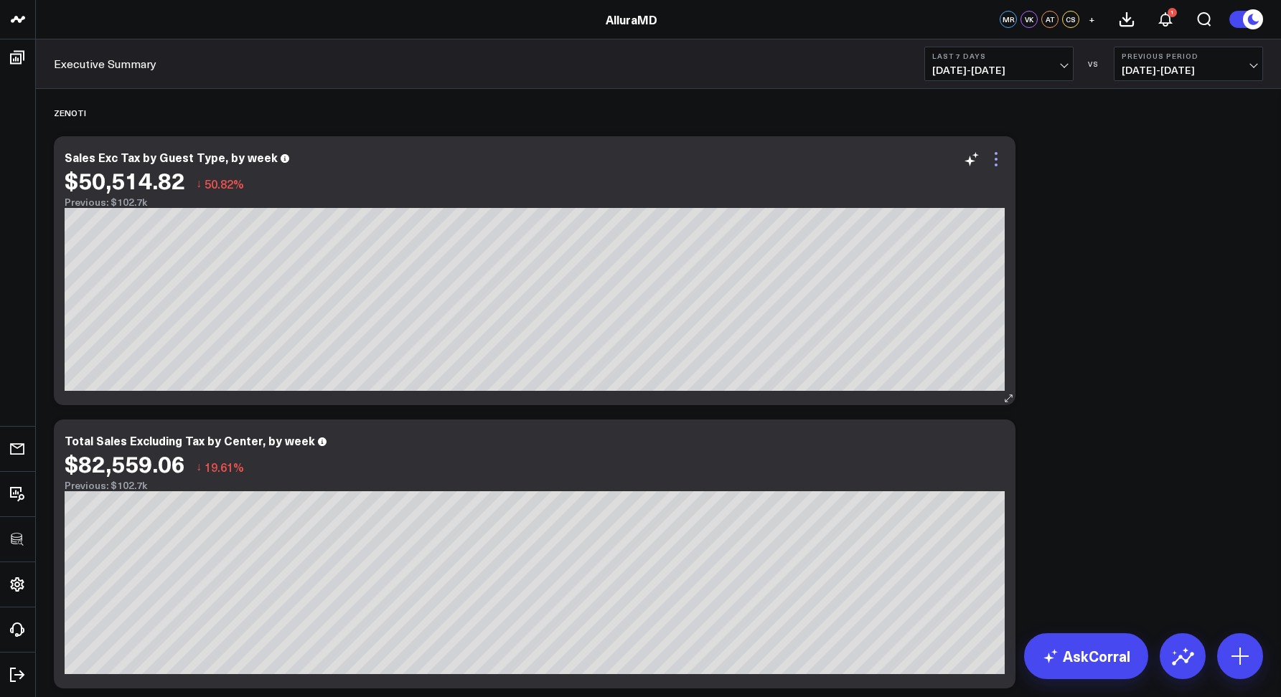
click at [998, 166] on icon at bounding box center [995, 159] width 17 height 17
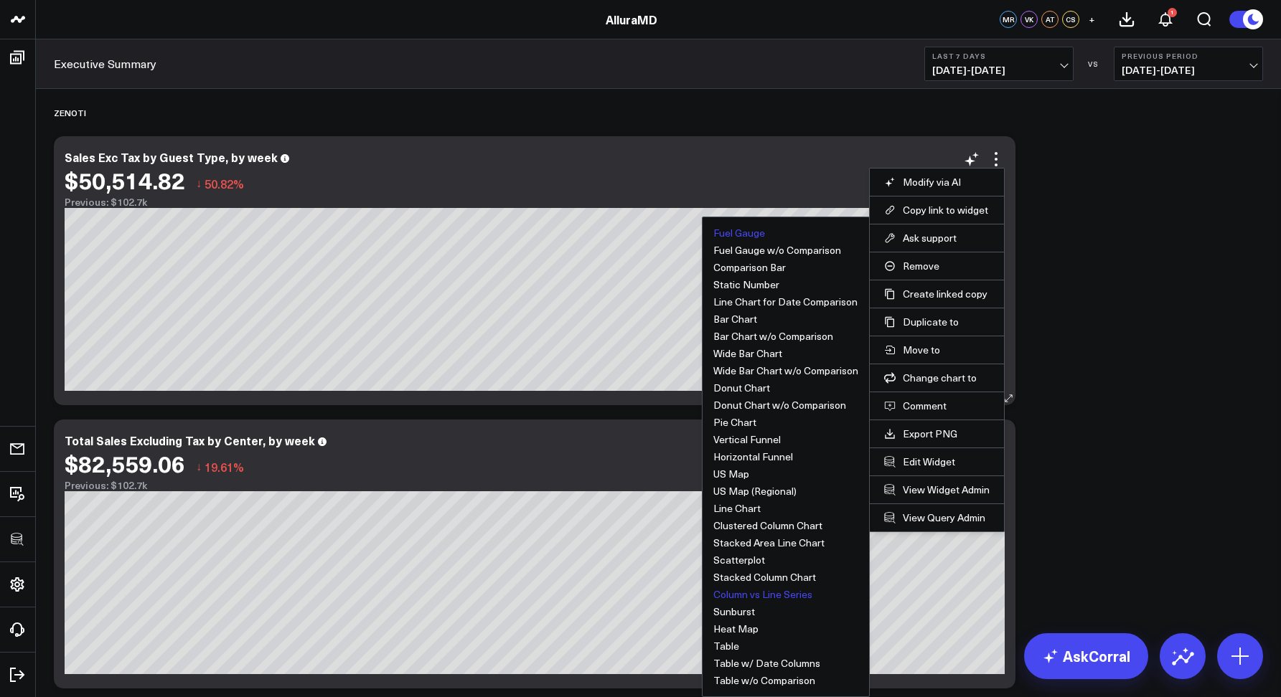
click at [723, 236] on button "Fuel Gauge" at bounding box center [739, 233] width 52 height 10
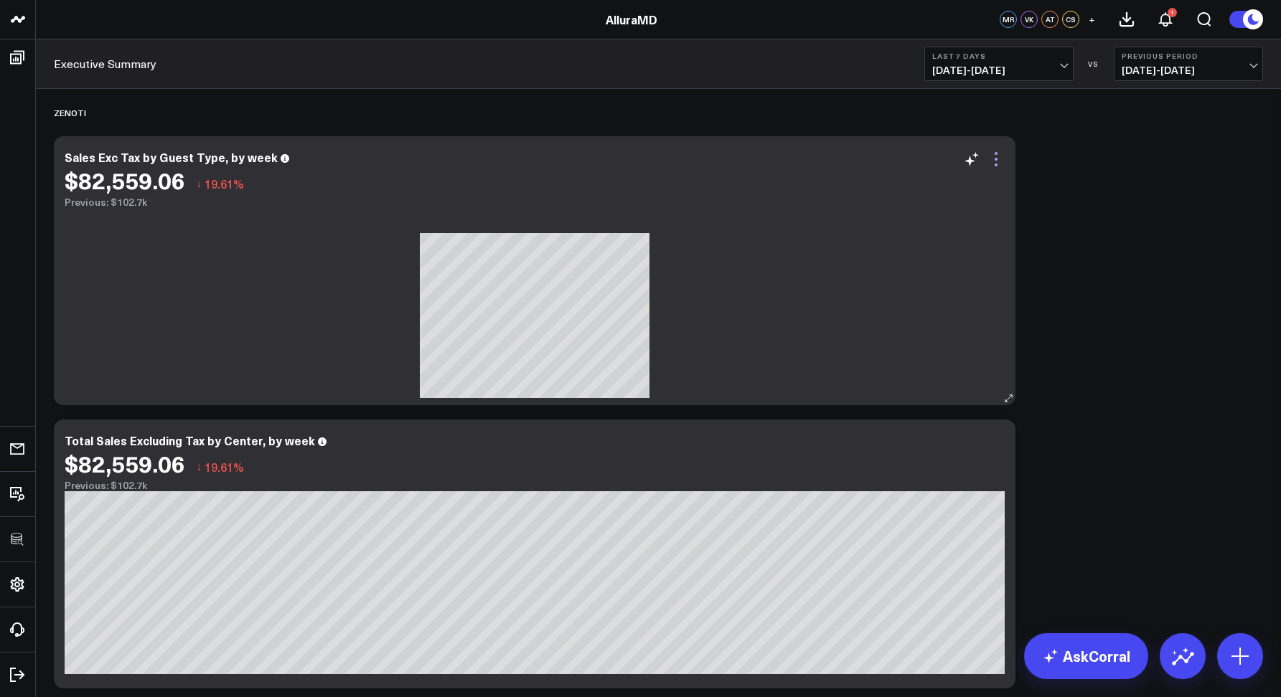
click at [996, 156] on icon at bounding box center [995, 159] width 17 height 17
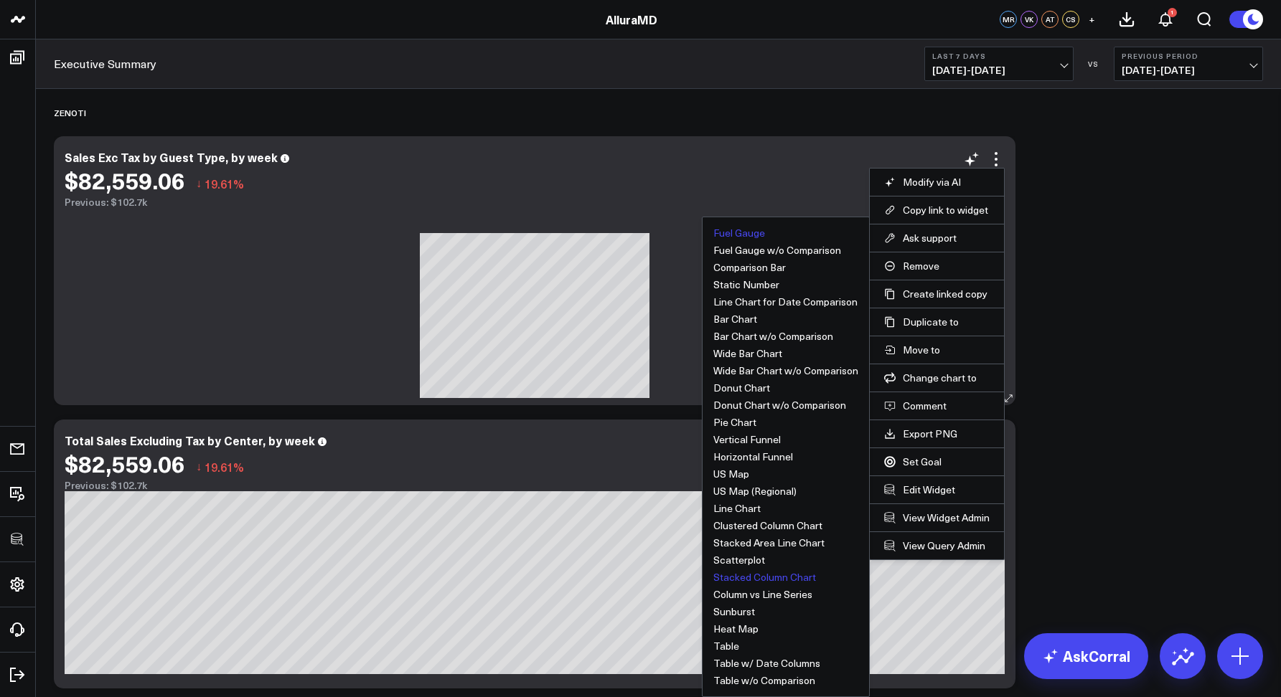
click at [733, 579] on button "Stacked Column Chart" at bounding box center [764, 578] width 103 height 10
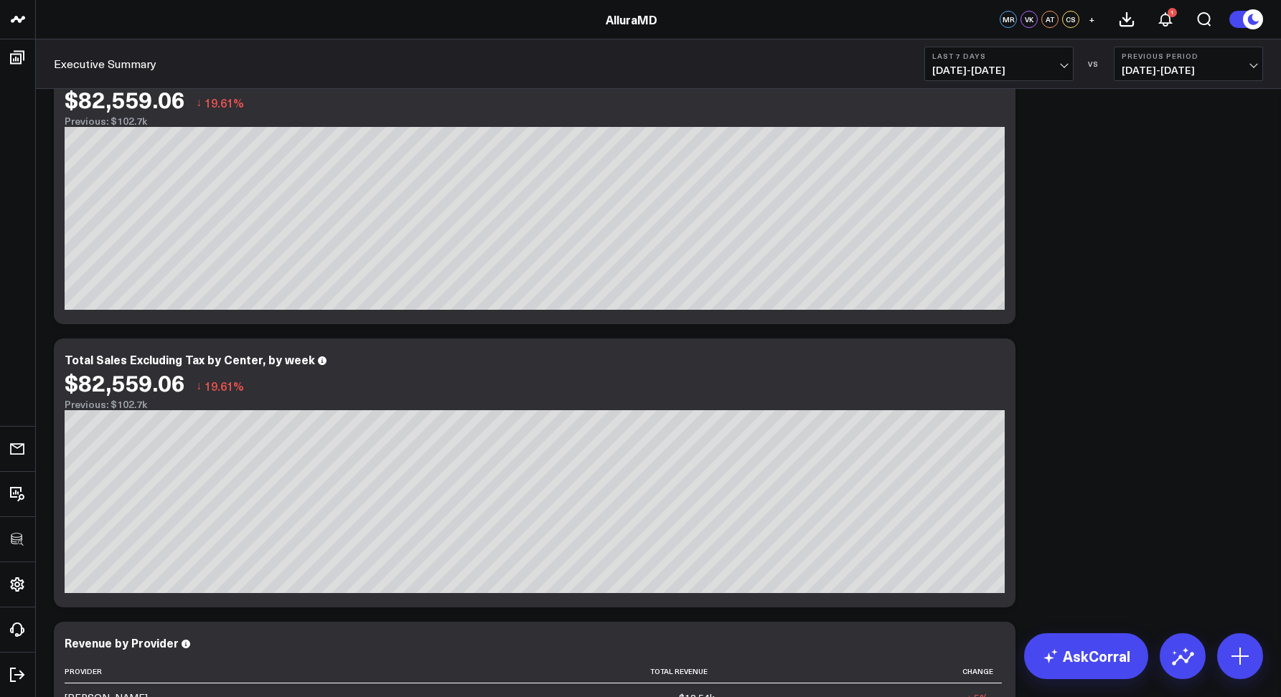
scroll to position [113, 0]
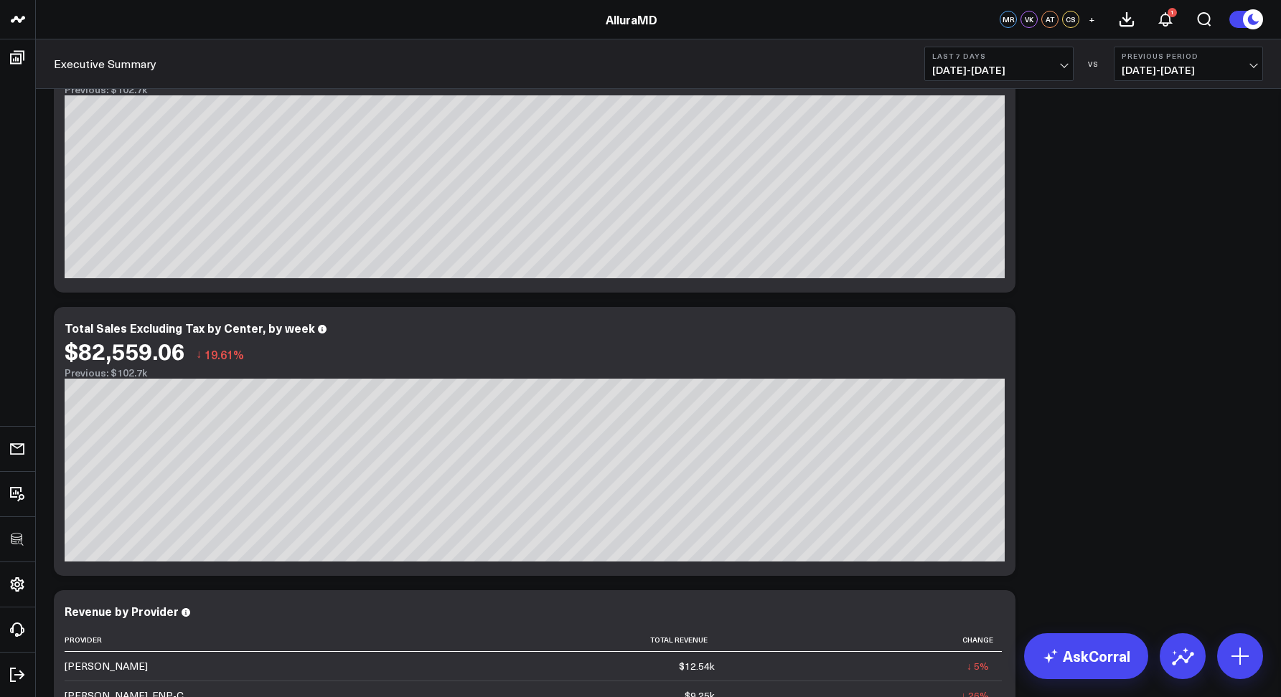
click at [1002, 69] on span "[DATE] - [DATE]" at bounding box center [998, 70] width 133 height 11
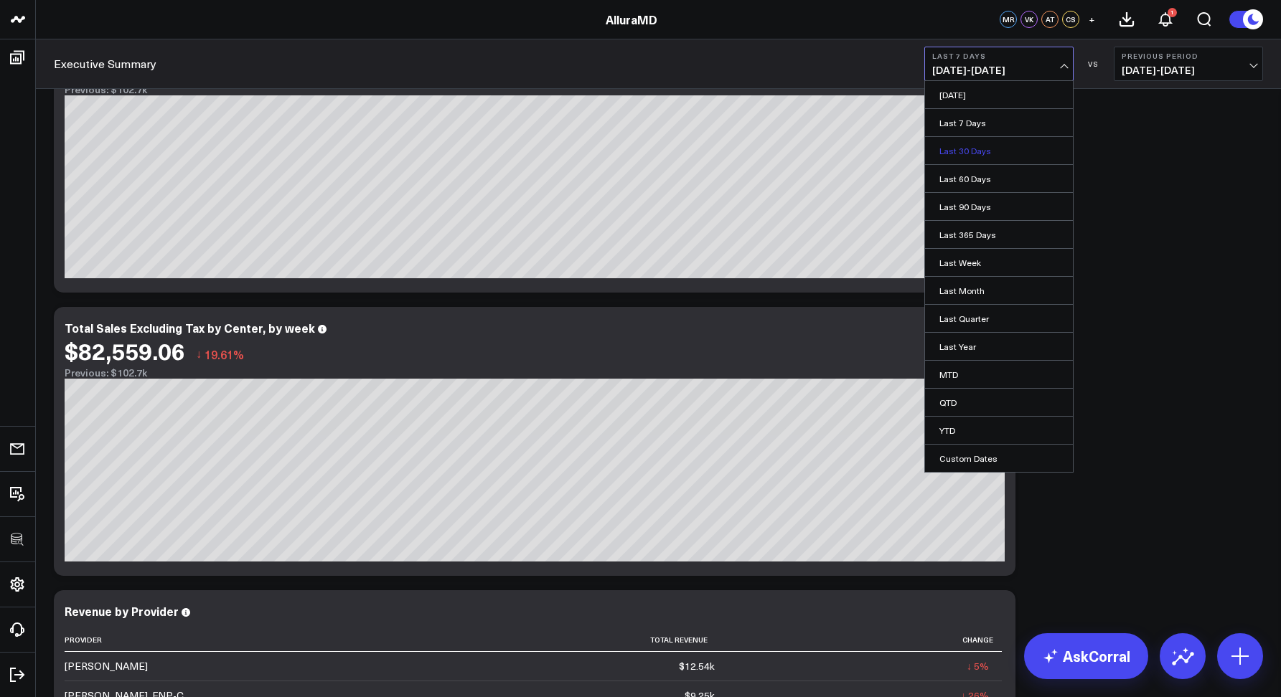
click at [960, 161] on link "Last 30 Days" at bounding box center [999, 150] width 148 height 27
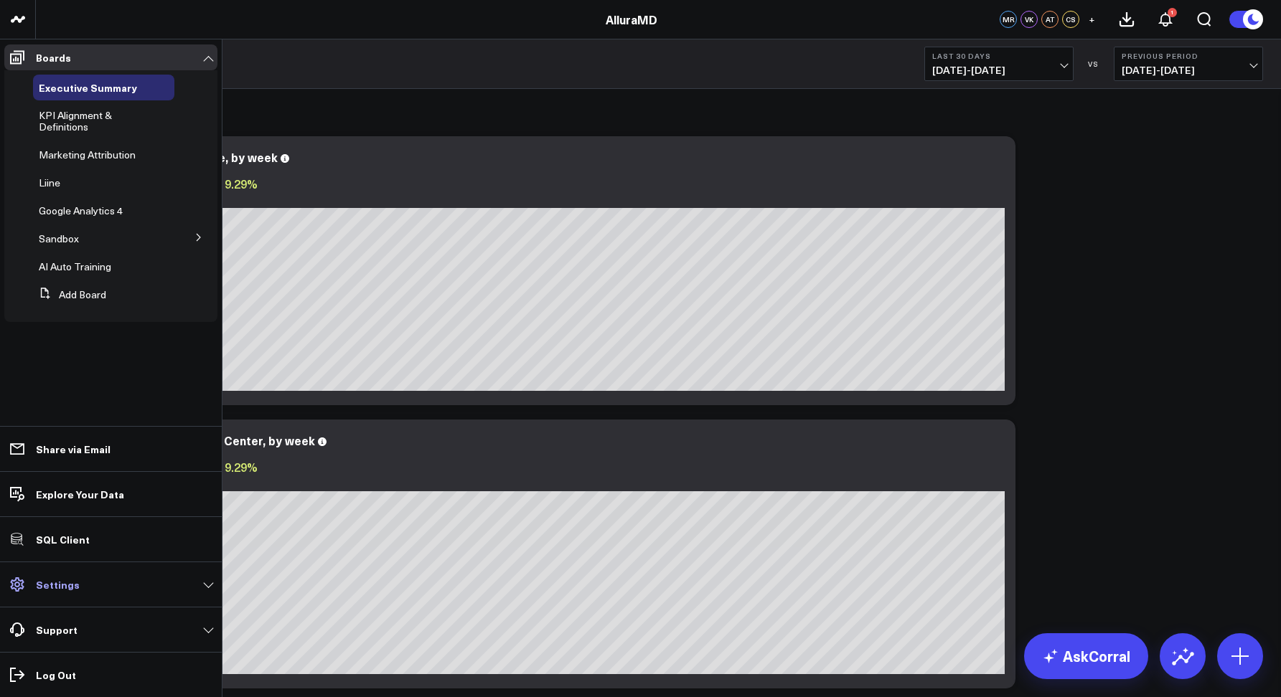
click at [81, 596] on link "Settings" at bounding box center [110, 585] width 213 height 26
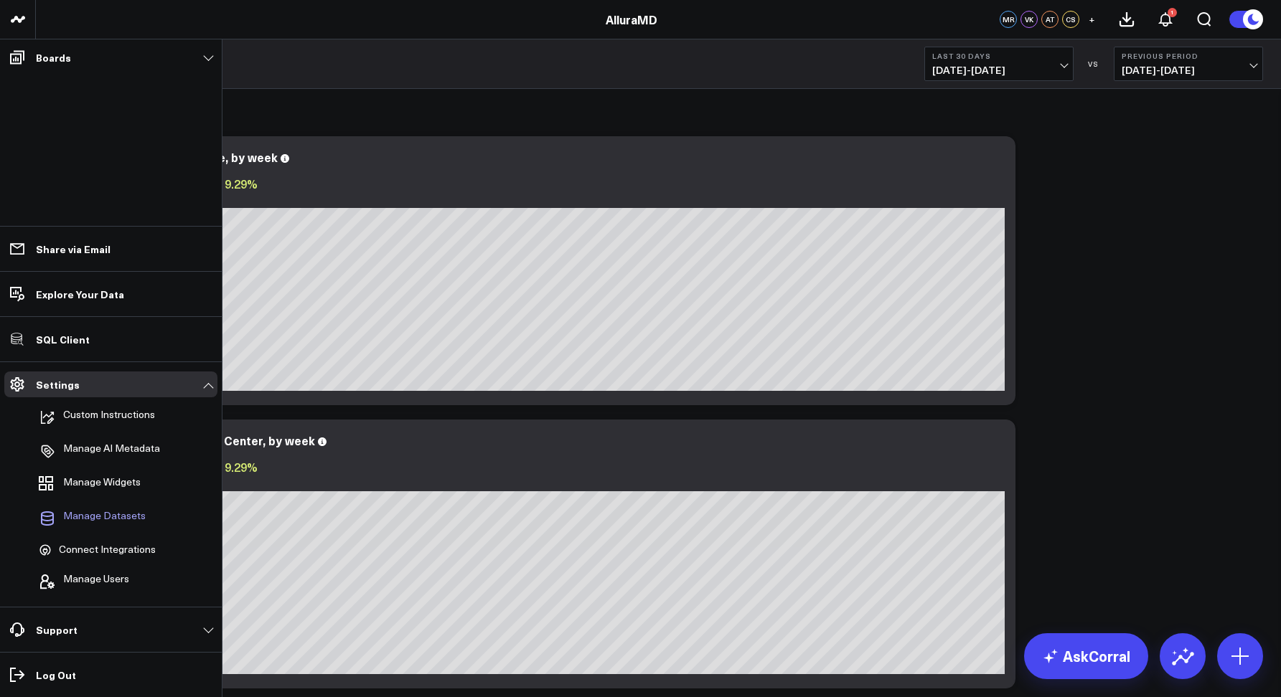
click at [94, 512] on span "Manage Datasets" at bounding box center [104, 518] width 83 height 17
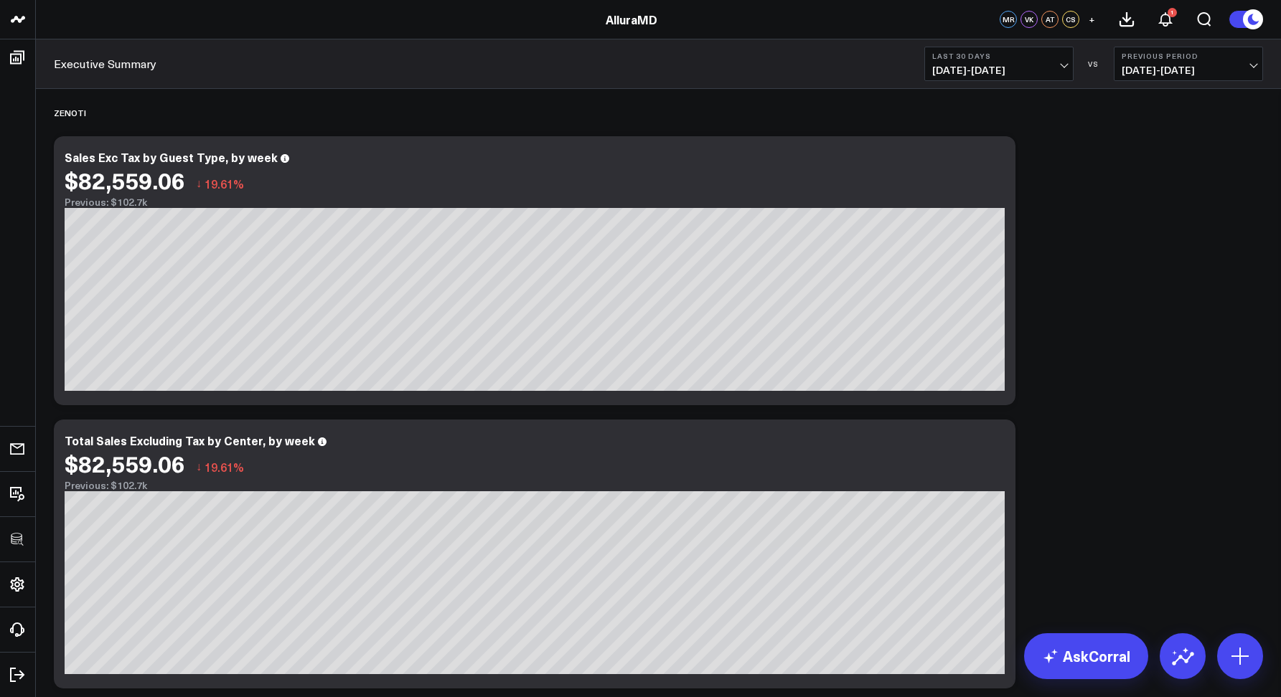
click at [938, 69] on span "[DATE] - [DATE]" at bounding box center [998, 70] width 133 height 11
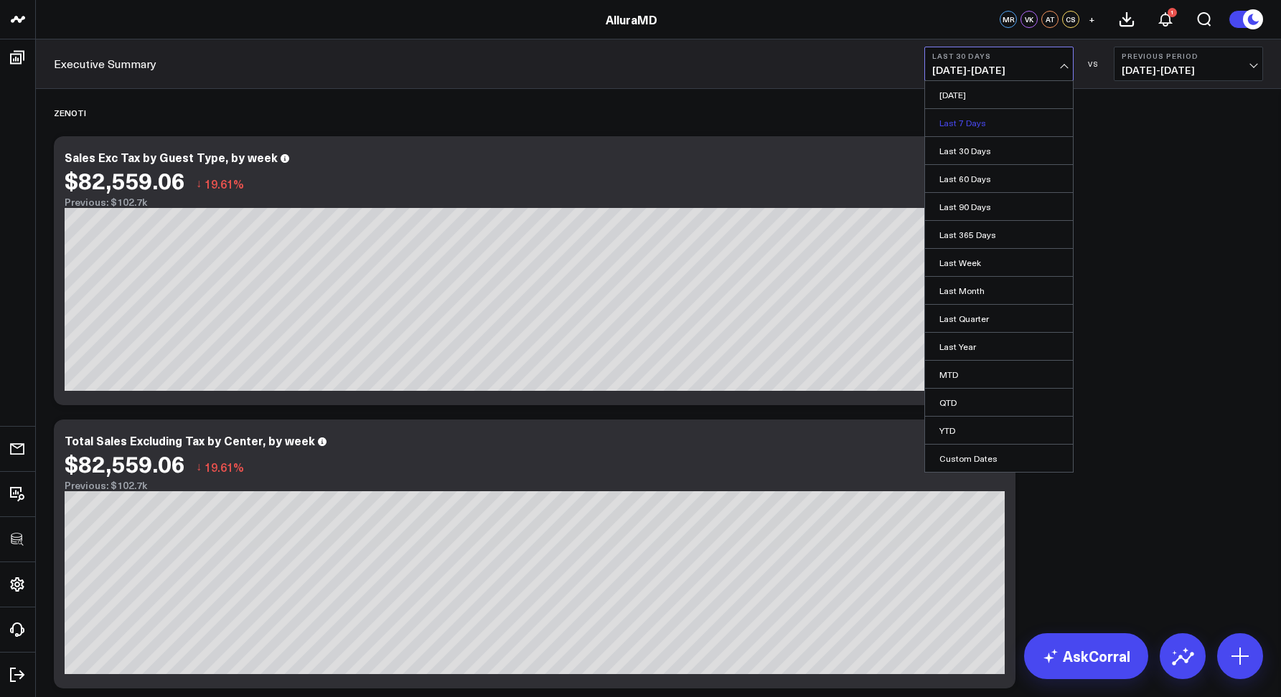
click at [942, 126] on link "Last 7 Days" at bounding box center [999, 122] width 148 height 27
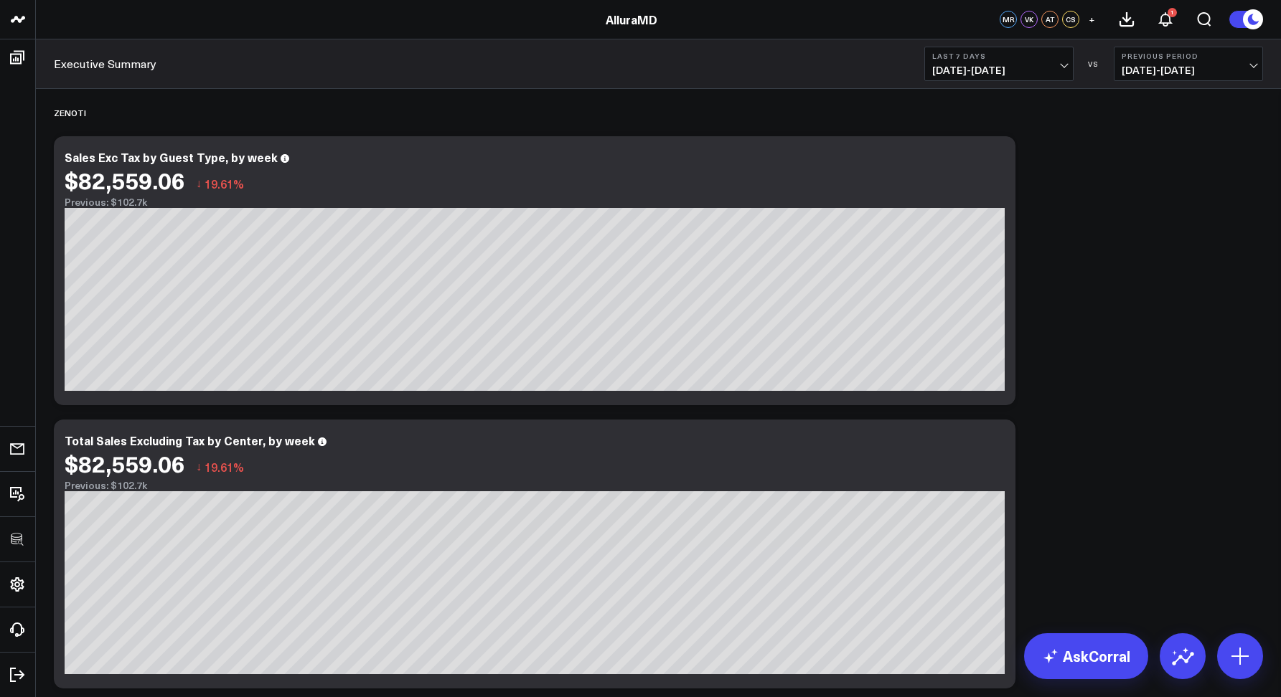
click at [941, 70] on span "[DATE] - [DATE]" at bounding box center [998, 70] width 133 height 11
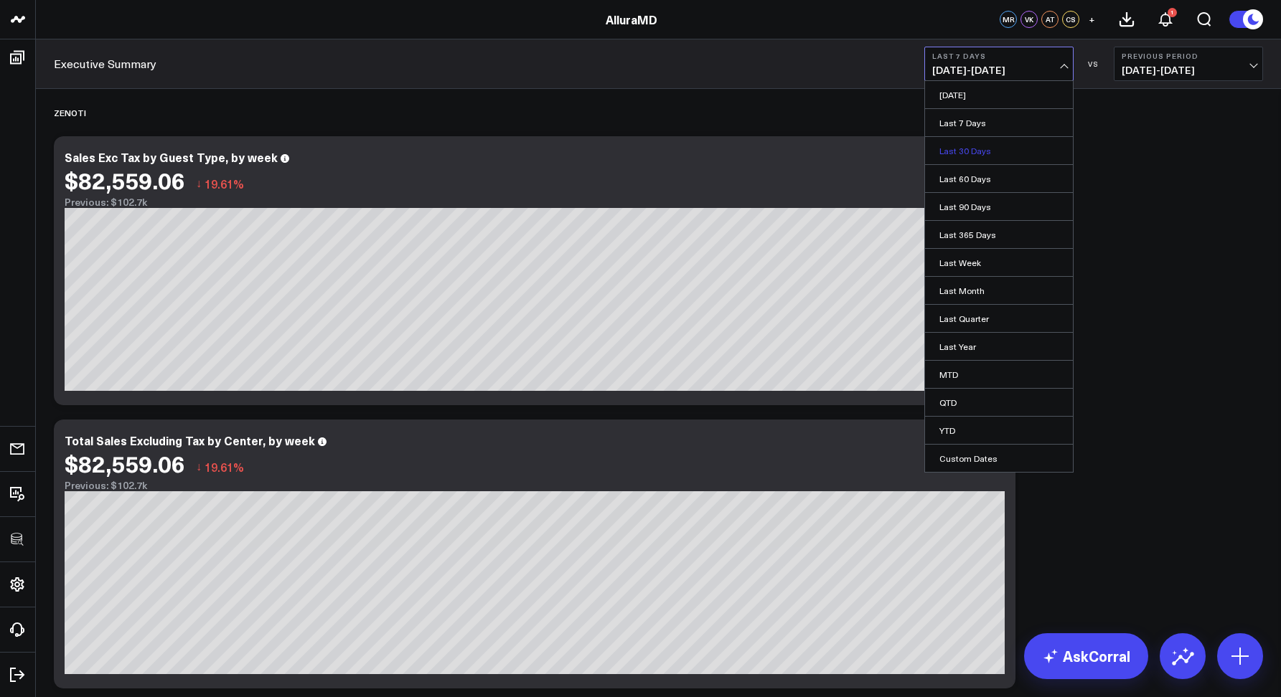
click at [943, 152] on link "Last 30 Days" at bounding box center [999, 150] width 148 height 27
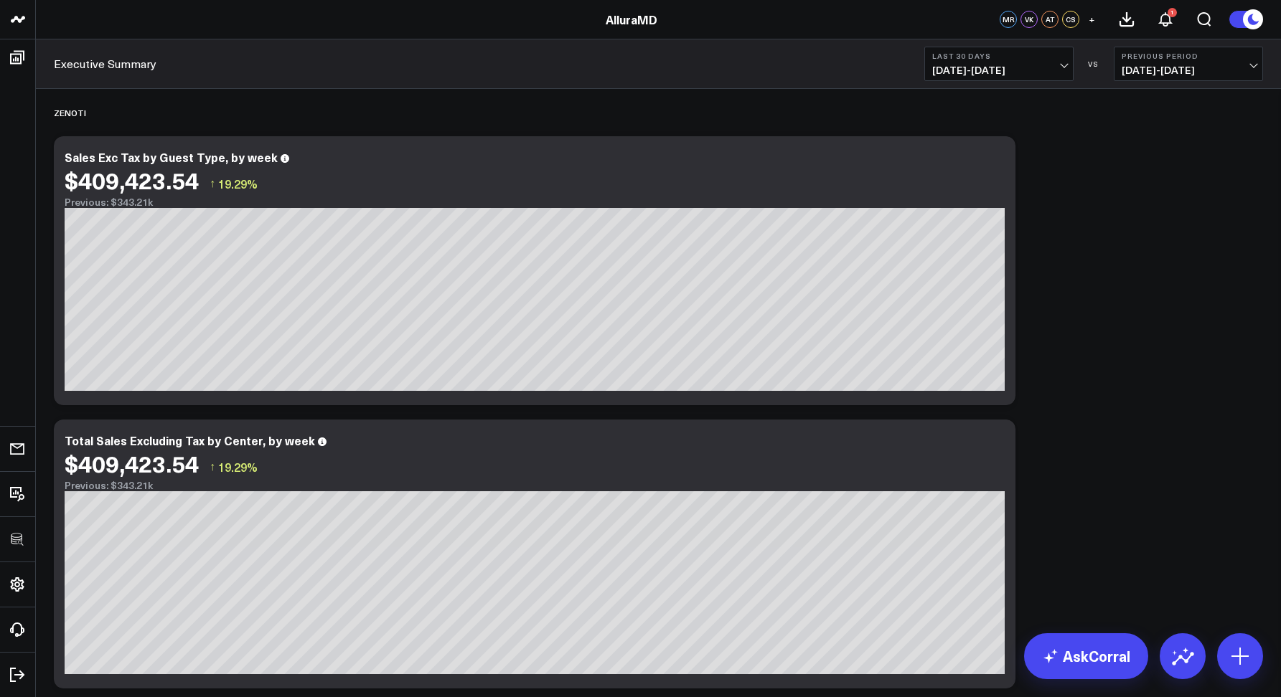
click at [945, 47] on button "Last 30 Days [DATE] - [DATE]" at bounding box center [998, 64] width 149 height 34
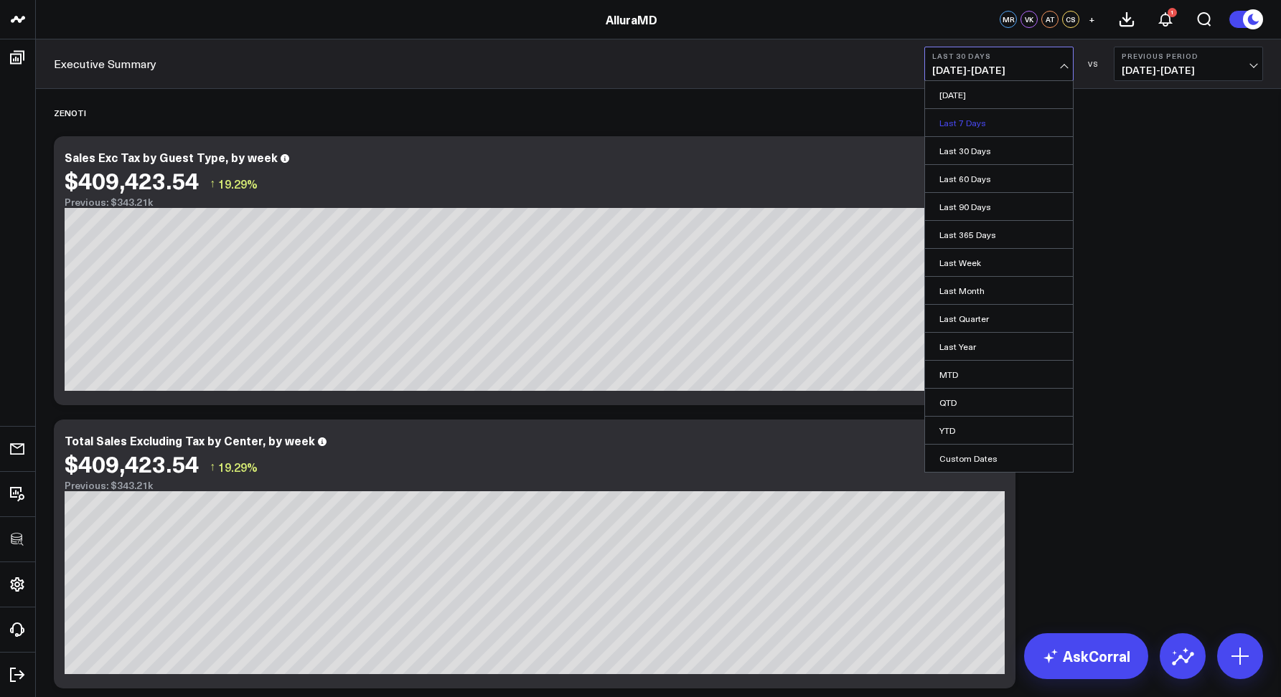
click at [948, 121] on link "Last 7 Days" at bounding box center [999, 122] width 148 height 27
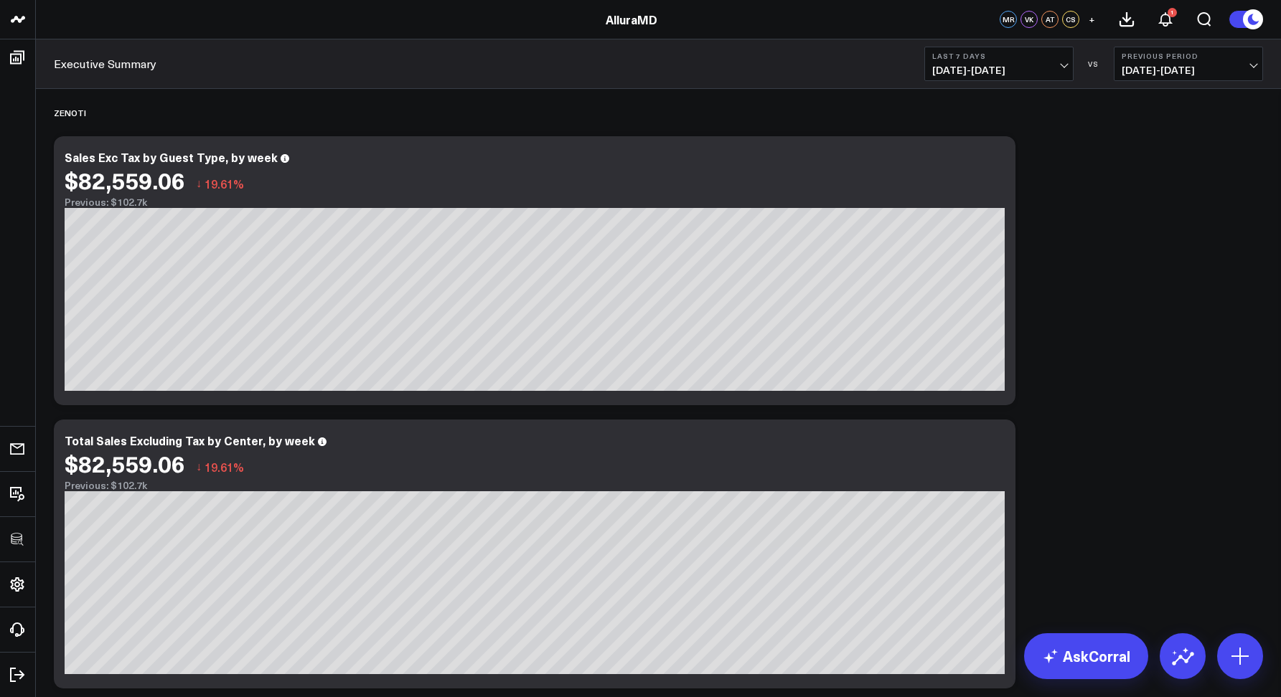
click at [938, 61] on button "Last 7 Days [DATE] - [DATE]" at bounding box center [998, 64] width 149 height 34
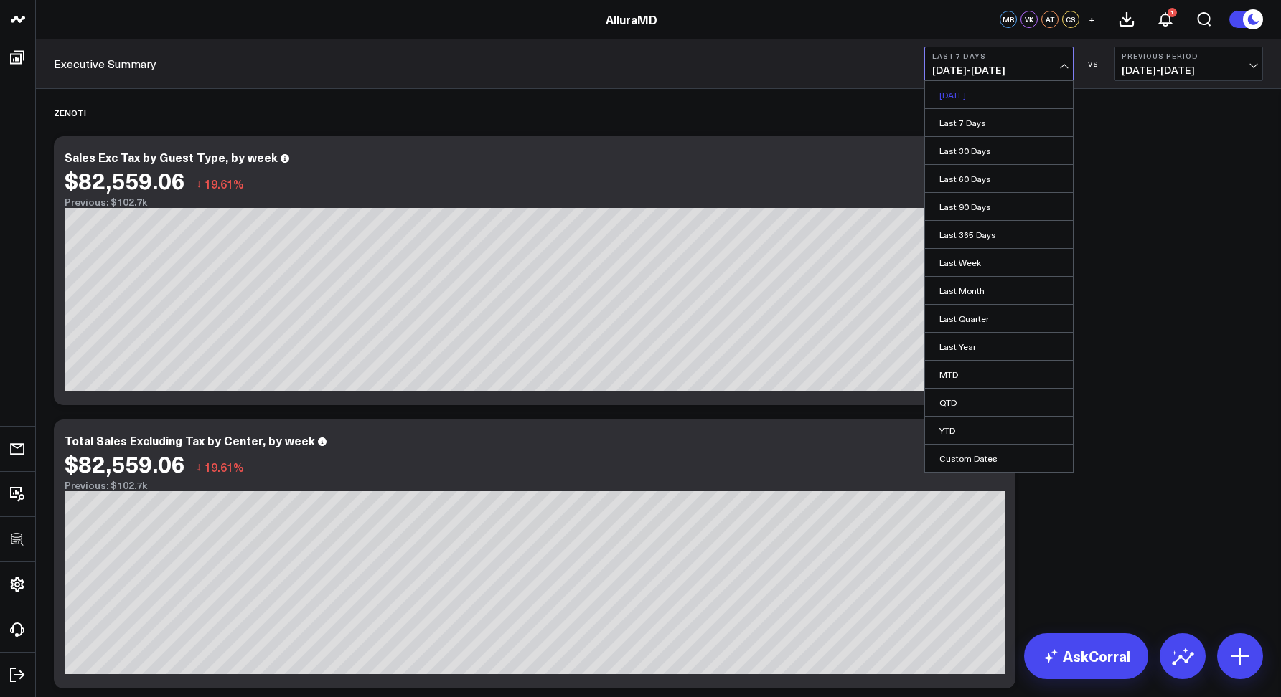
click at [941, 101] on link "[DATE]" at bounding box center [999, 94] width 148 height 27
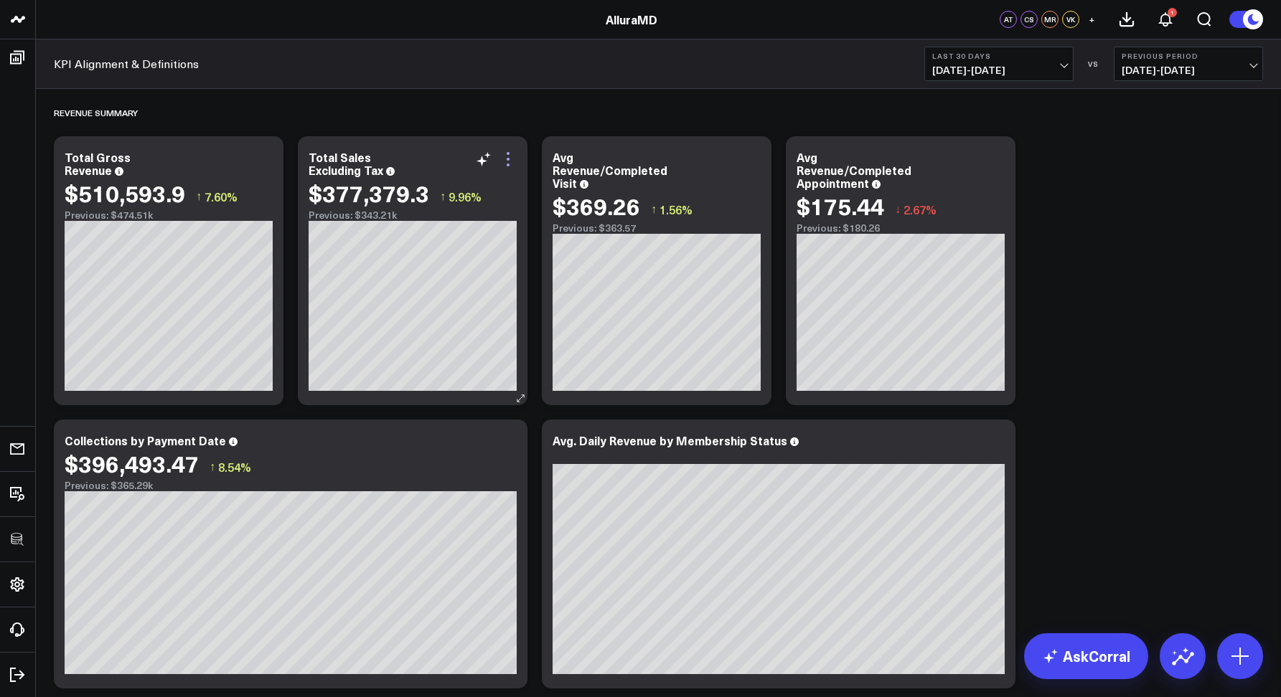
click at [505, 159] on icon at bounding box center [507, 159] width 17 height 17
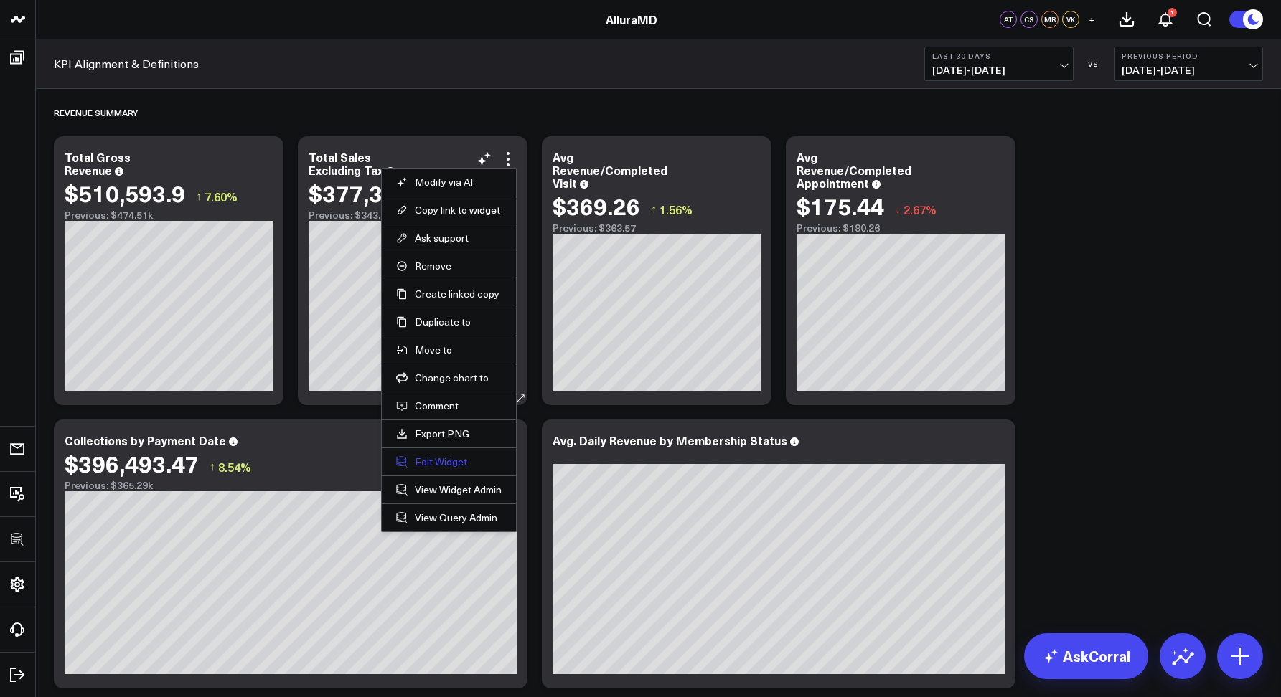
click at [443, 465] on button "Edit Widget" at bounding box center [448, 462] width 105 height 13
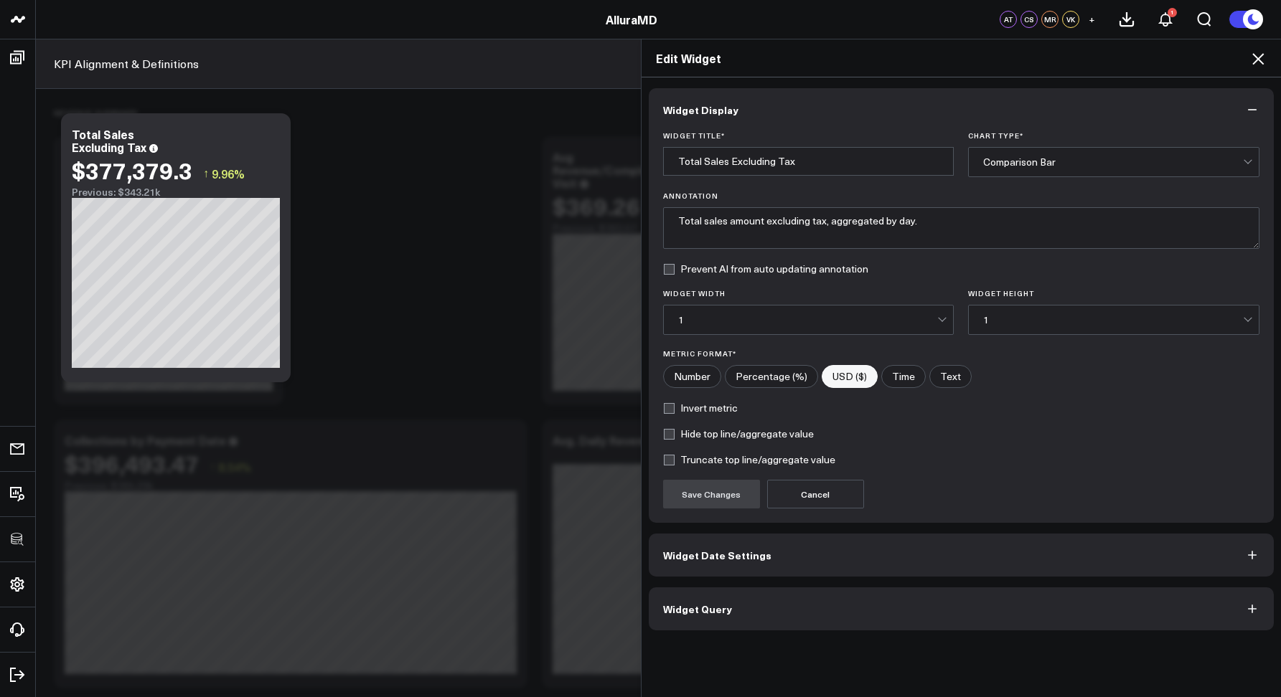
click at [699, 626] on button "Widget Query" at bounding box center [962, 609] width 626 height 43
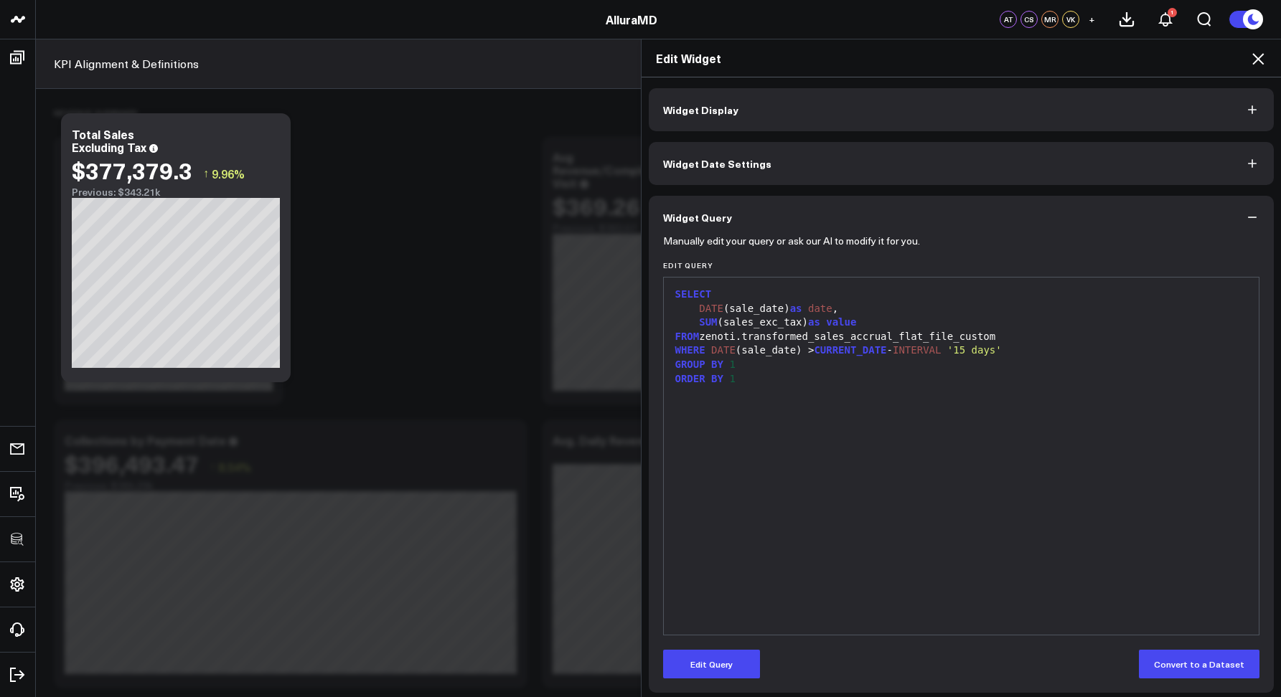
click at [1261, 55] on icon at bounding box center [1257, 58] width 11 height 11
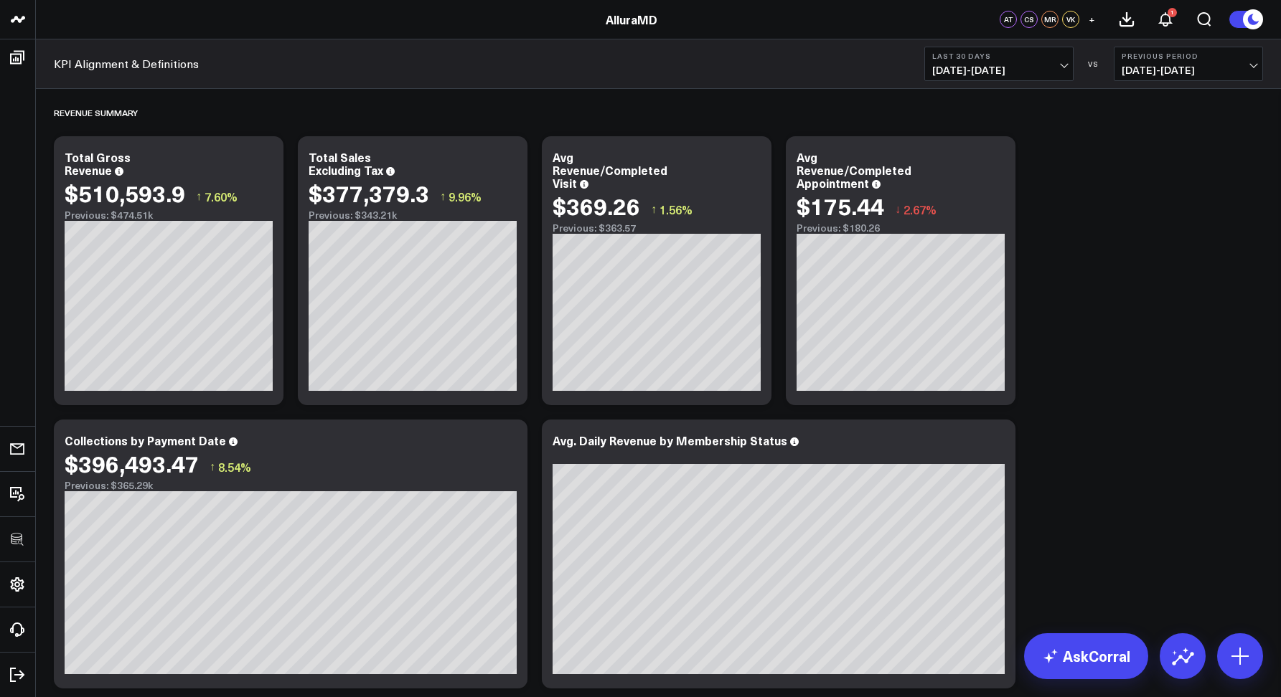
click at [945, 70] on span "[DATE] - [DATE]" at bounding box center [998, 70] width 133 height 11
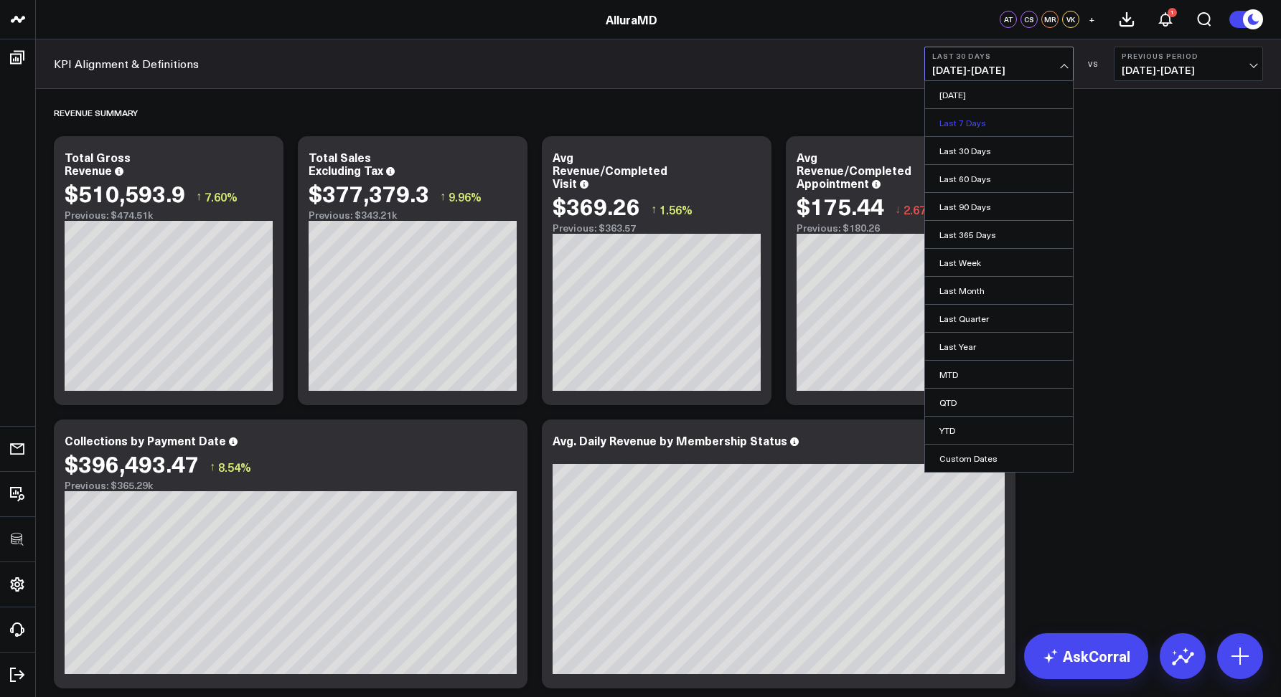
click at [964, 127] on link "Last 7 Days" at bounding box center [999, 122] width 148 height 27
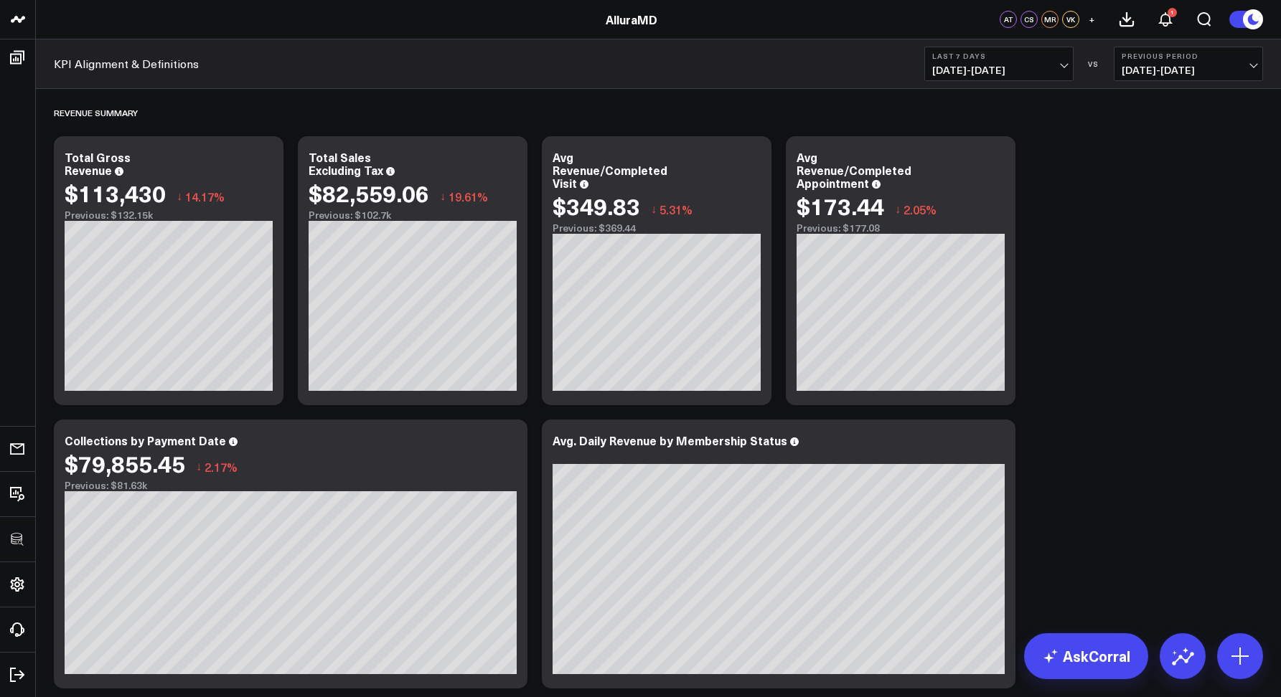
click at [975, 71] on span "[DATE] - [DATE]" at bounding box center [998, 70] width 133 height 11
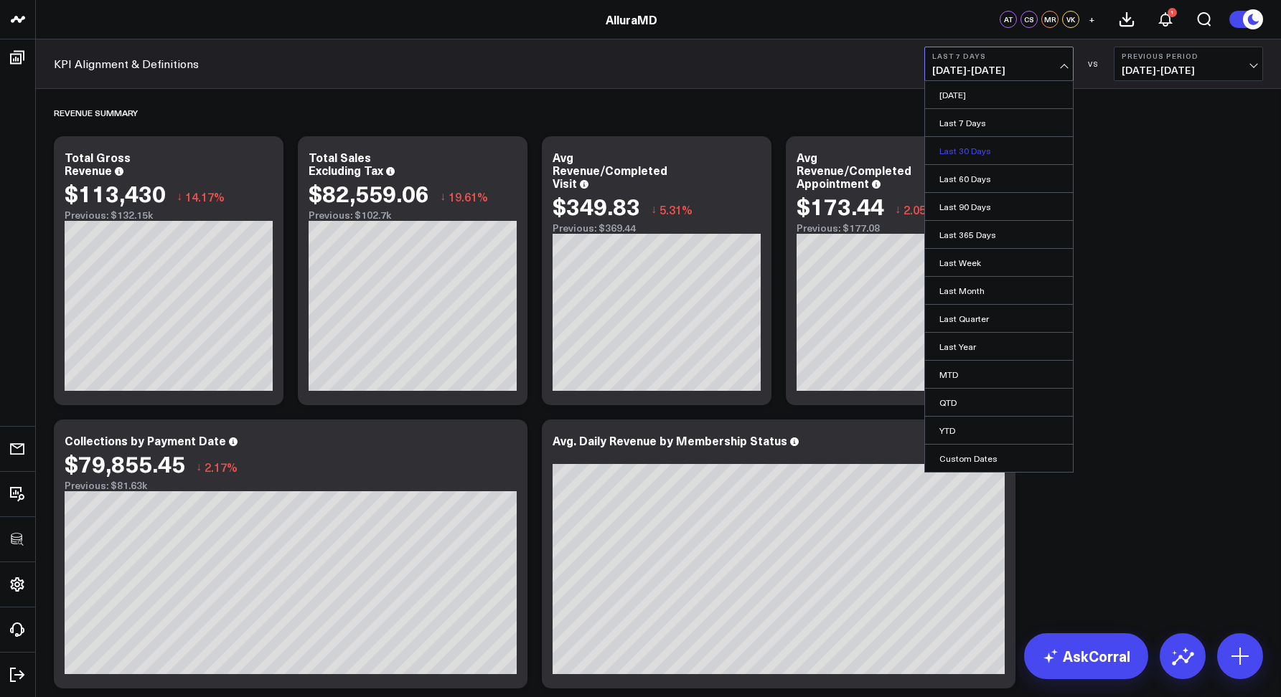
click at [964, 144] on link "Last 30 Days" at bounding box center [999, 150] width 148 height 27
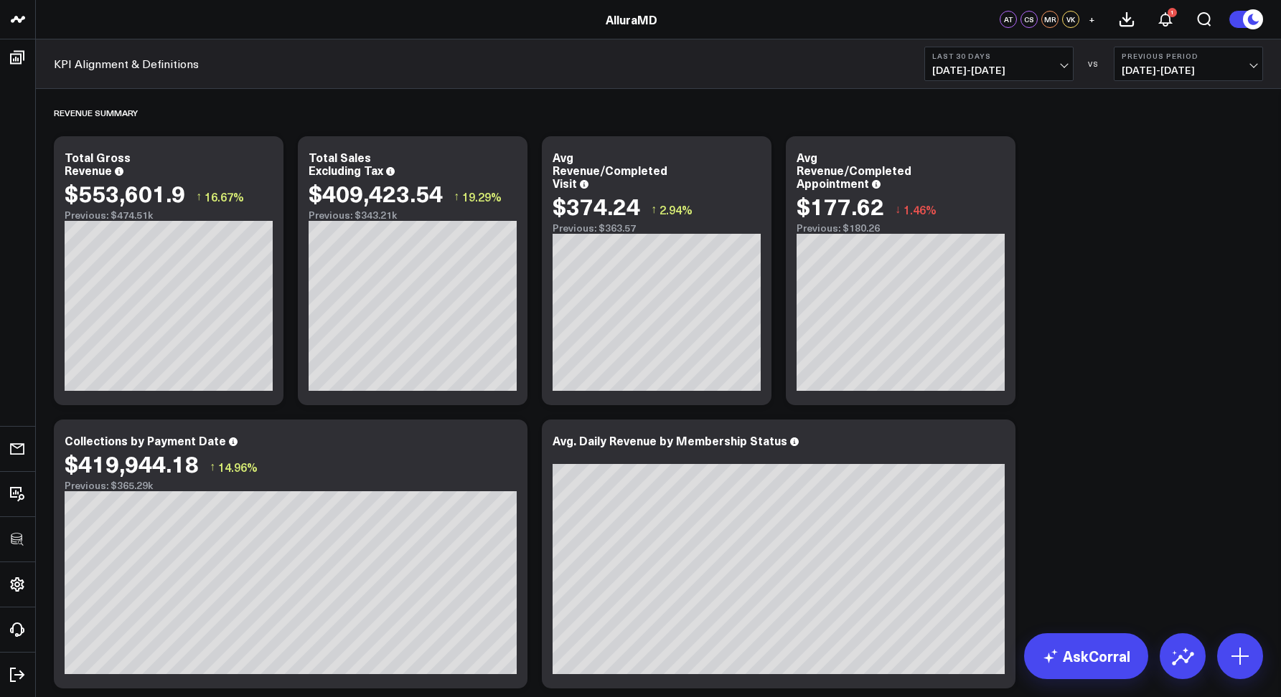
click at [971, 65] on span "[DATE] - [DATE]" at bounding box center [998, 70] width 133 height 11
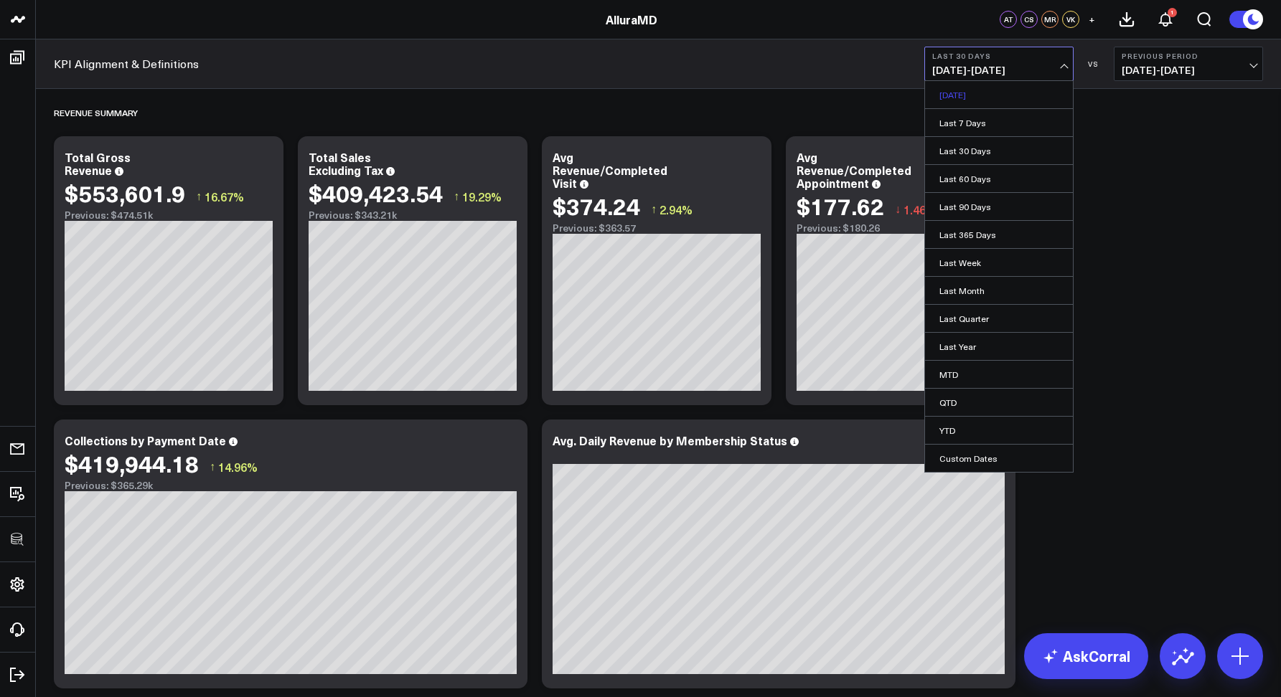
click at [969, 88] on link "[DATE]" at bounding box center [999, 94] width 148 height 27
